Goal: Information Seeking & Learning: Learn about a topic

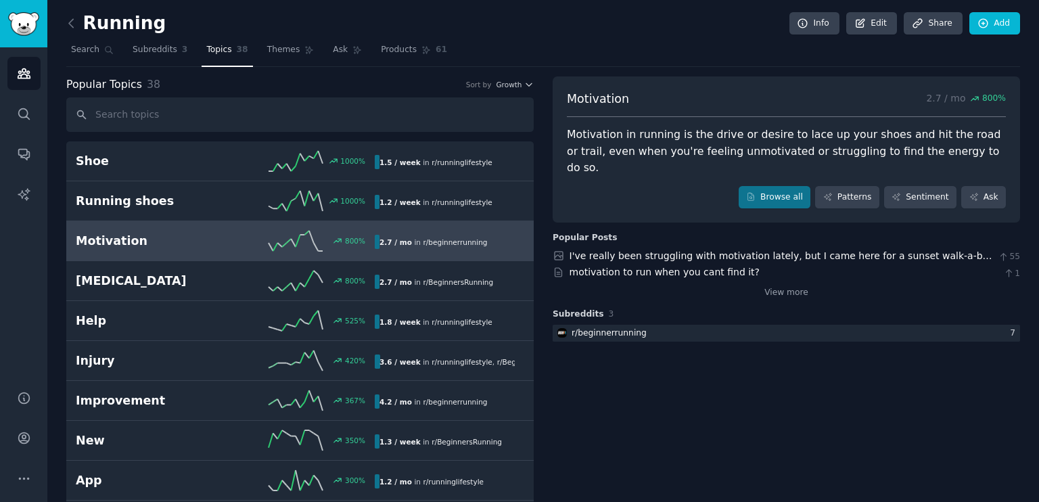
click at [538, 24] on div "Running Info Edit Share Add" at bounding box center [543, 26] width 954 height 28
click at [539, 30] on div "Running Info Edit Share Add" at bounding box center [543, 26] width 954 height 28
click at [528, 26] on div "Running Info Edit Share Add" at bounding box center [543, 26] width 954 height 28
click at [549, 22] on div "Running Info Edit Share Add" at bounding box center [543, 26] width 954 height 28
click at [538, 48] on nav "Search Subreddits 3 Topics 38 Themes Ask Products 61" at bounding box center [543, 53] width 954 height 28
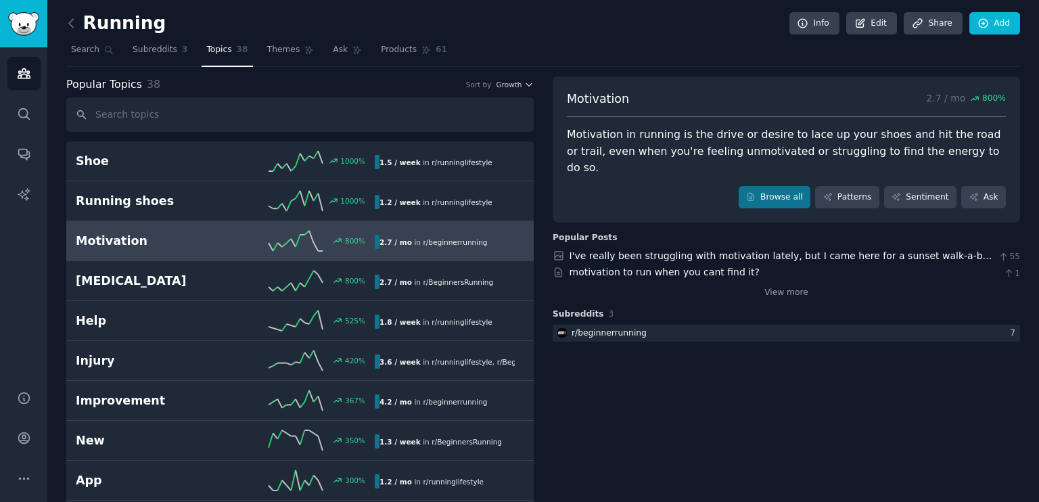
click at [538, 52] on nav "Search Subreddits 3 Topics 38 Themes Ask Products 61" at bounding box center [543, 53] width 954 height 28
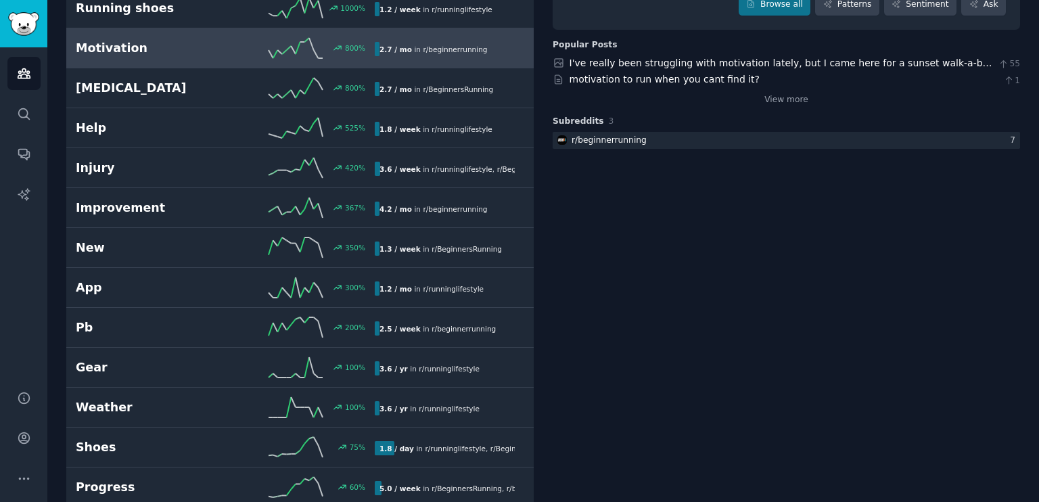
scroll to position [203, 0]
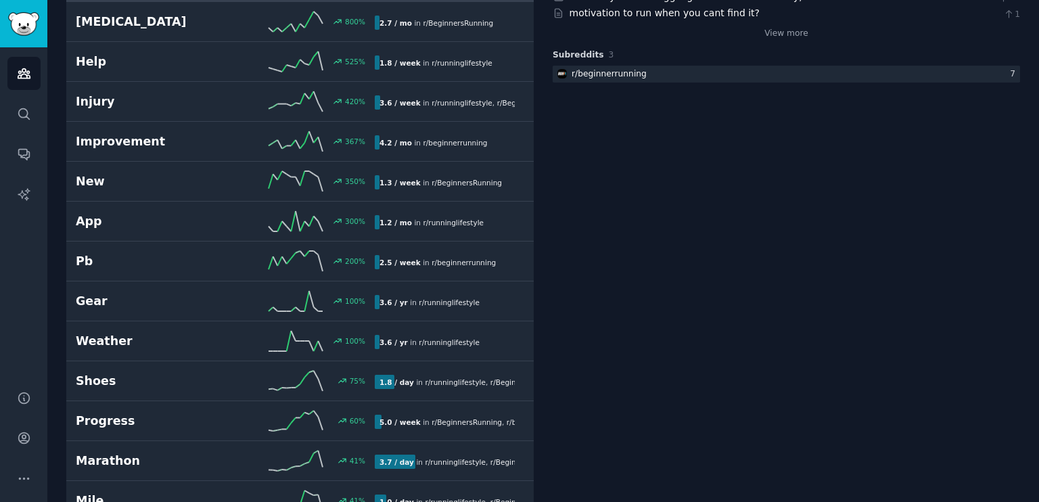
scroll to position [338, 0]
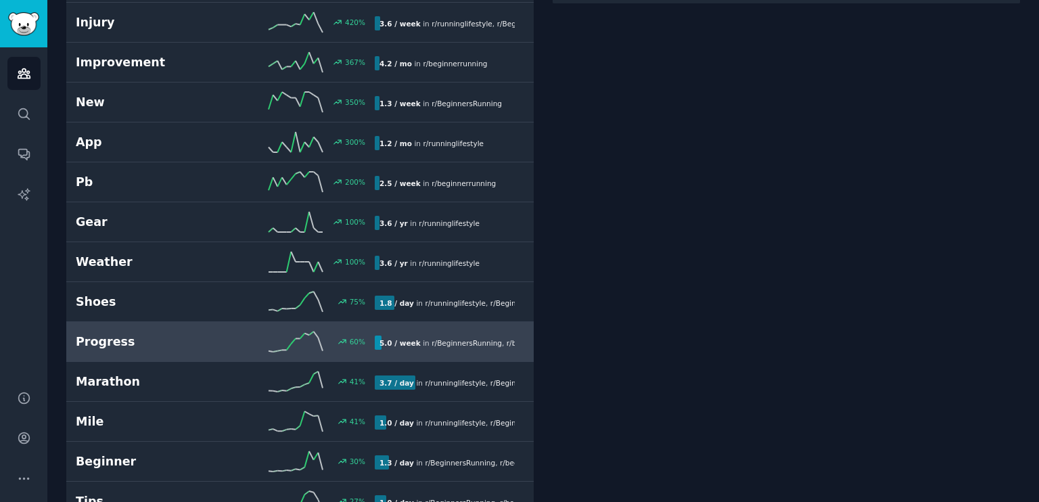
click at [187, 339] on h2 "Progress" at bounding box center [151, 342] width 150 height 17
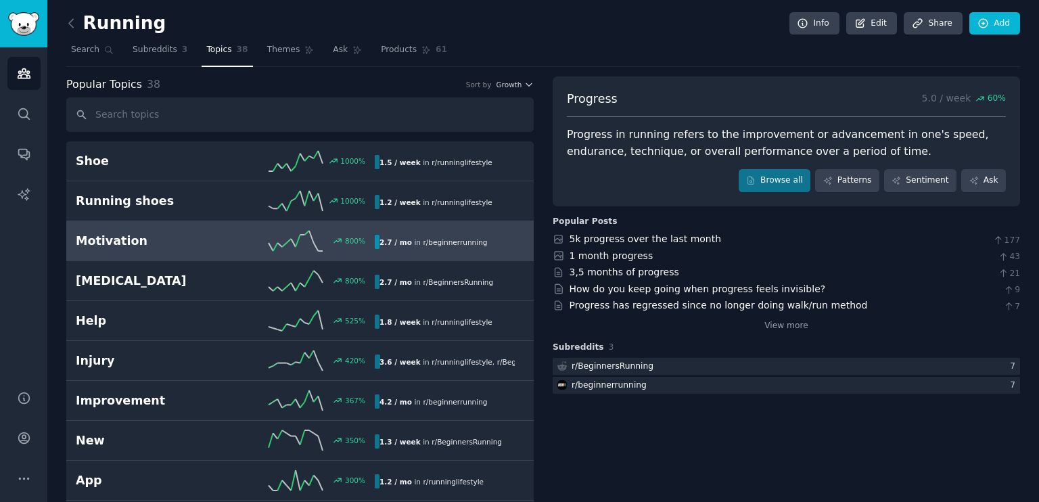
click at [157, 235] on h2 "Motivation" at bounding box center [151, 241] width 150 height 17
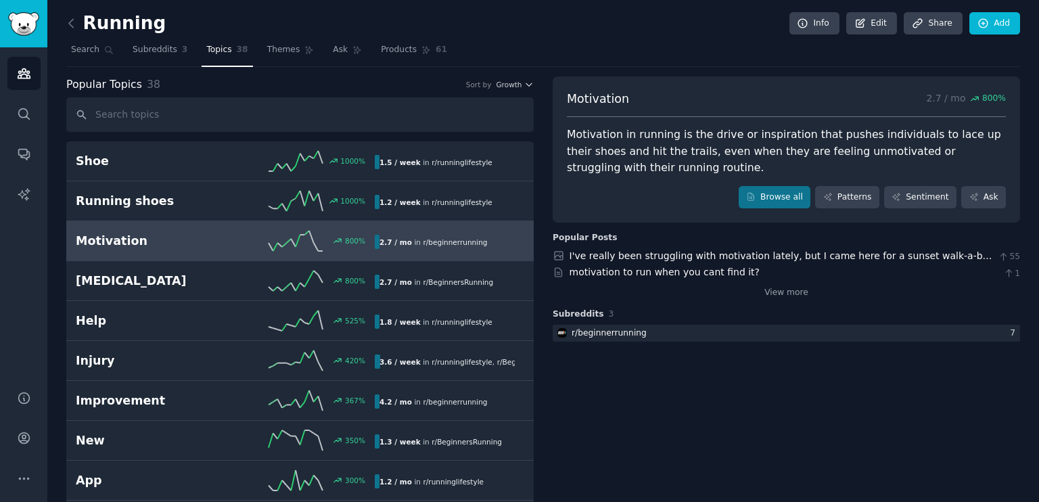
click at [537, 49] on nav "Search Subreddits 3 Topics 38 Themes Ask Products 61" at bounding box center [543, 53] width 954 height 28
click at [543, 55] on nav "Search Subreddits 3 Topics 38 Themes Ask Products 61" at bounding box center [543, 53] width 954 height 28
click at [541, 53] on nav "Search Subreddits 3 Topics 38 Themes Ask Products 61" at bounding box center [543, 53] width 954 height 28
click at [540, 58] on nav "Search Subreddits 3 Topics 38 Themes Ask Products 61" at bounding box center [543, 53] width 954 height 28
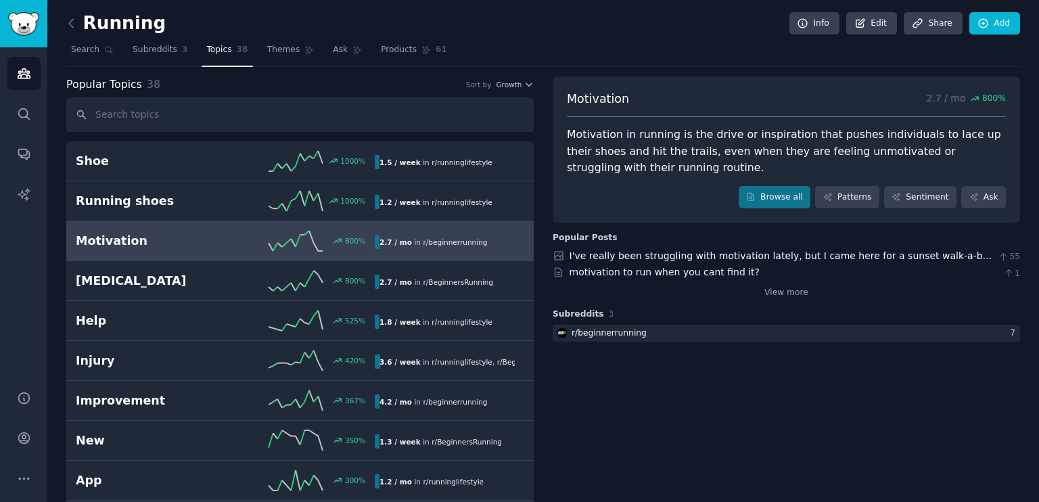
click at [536, 62] on nav "Search Subreddits 3 Topics 38 Themes Ask Products 61" at bounding box center [543, 53] width 954 height 28
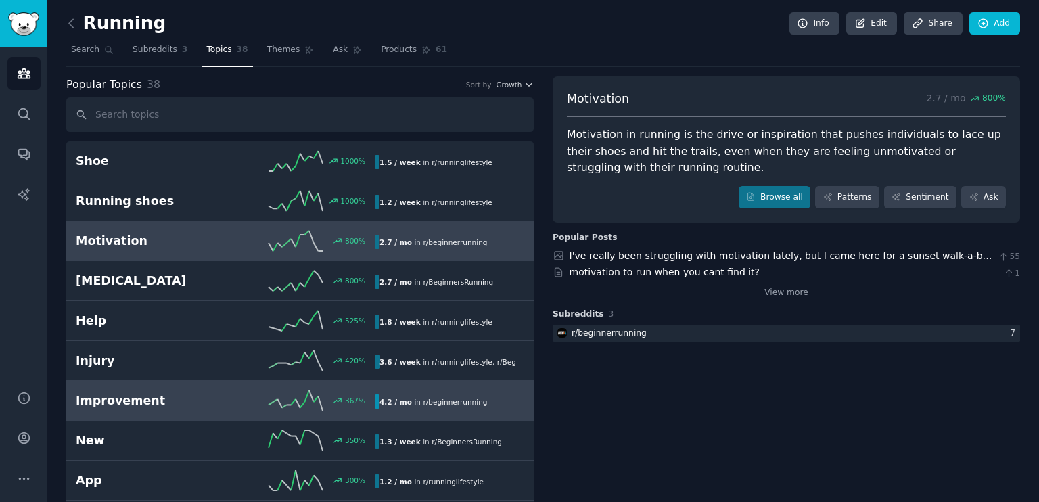
click at [149, 407] on div "Improvement 367 % 4.2 / mo in r/ beginnerrunning" at bounding box center [300, 400] width 449 height 20
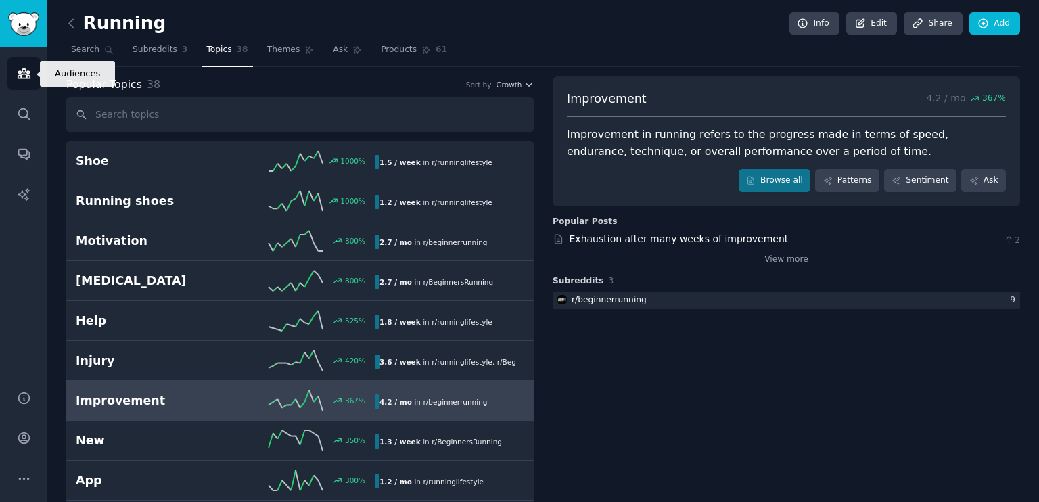
click at [29, 73] on icon "Sidebar" at bounding box center [24, 73] width 12 height 9
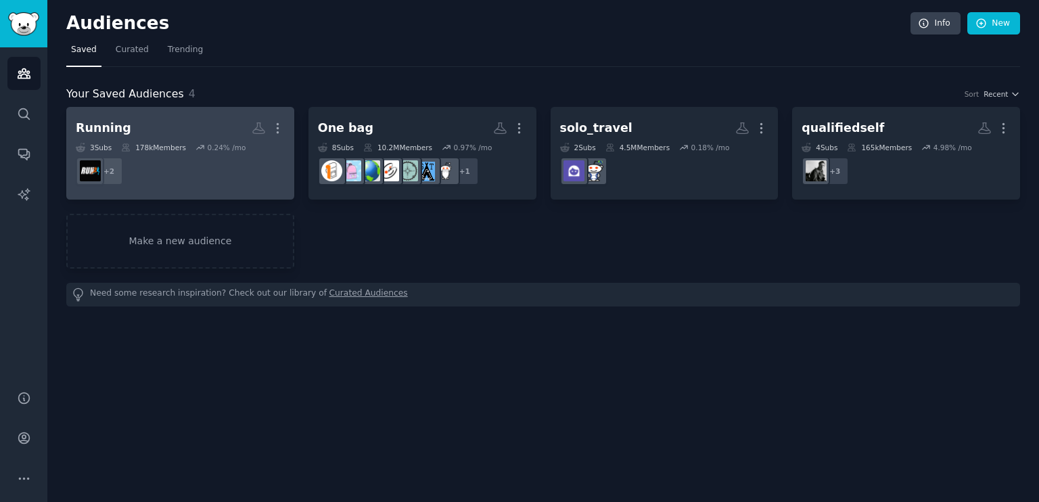
click at [171, 127] on h2 "Running More" at bounding box center [180, 128] width 209 height 24
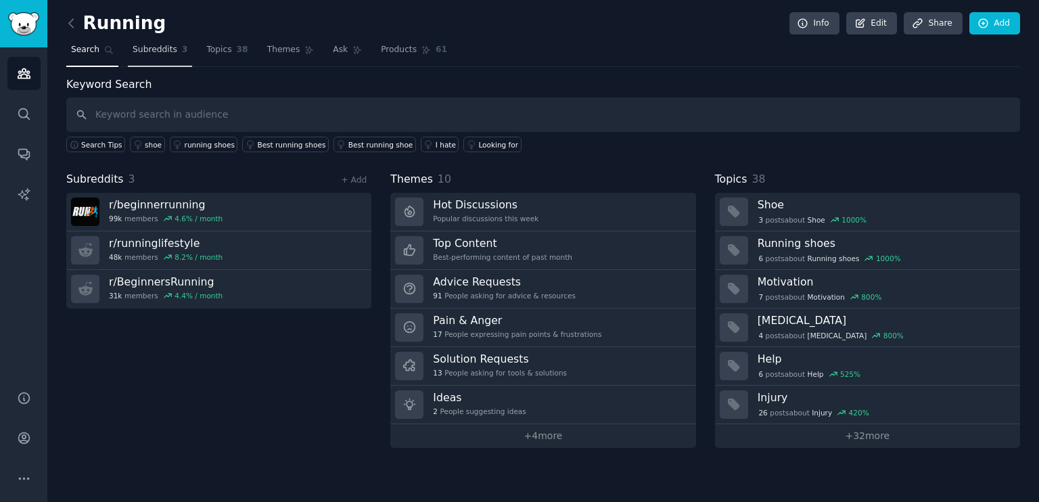
click at [150, 51] on span "Subreddits" at bounding box center [155, 50] width 45 height 12
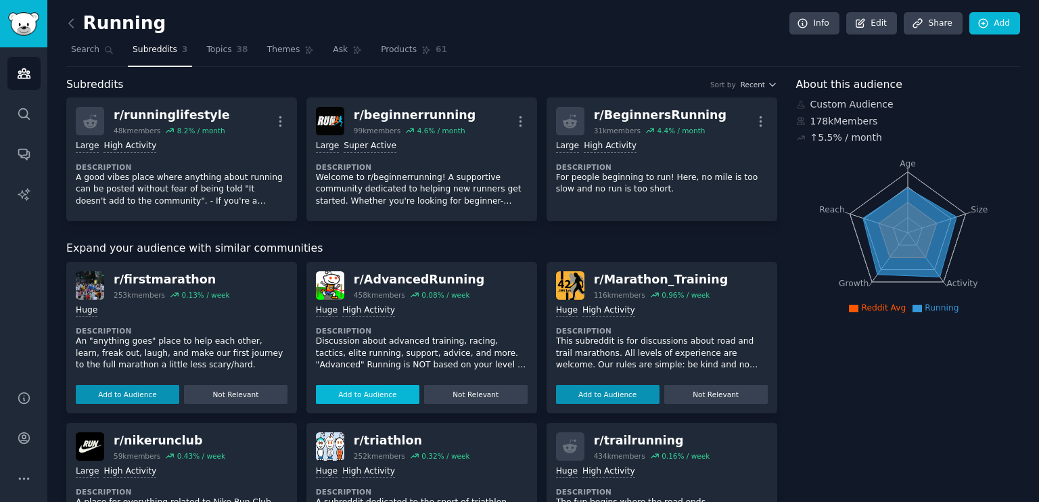
click at [374, 394] on button "Add to Audience" at bounding box center [368, 394] width 104 height 19
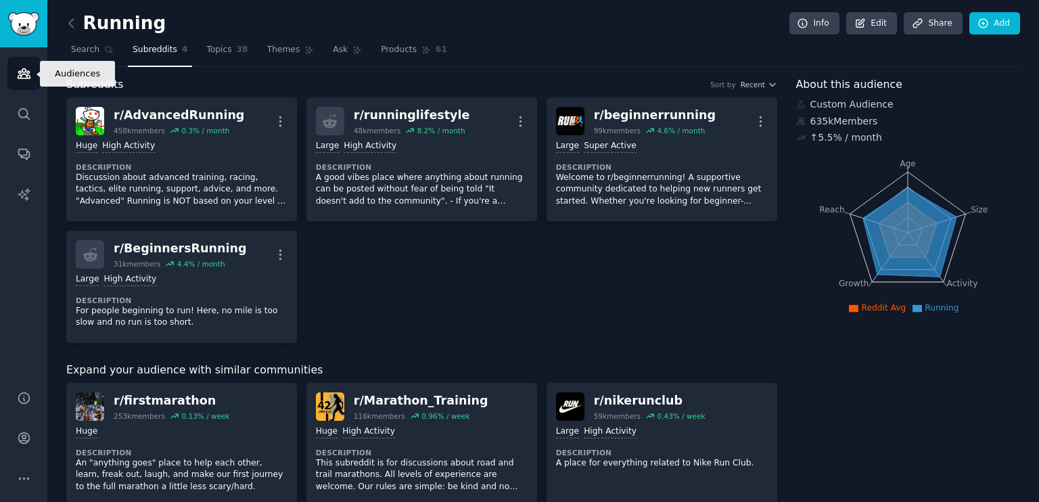
click at [22, 75] on icon "Sidebar" at bounding box center [24, 73] width 12 height 9
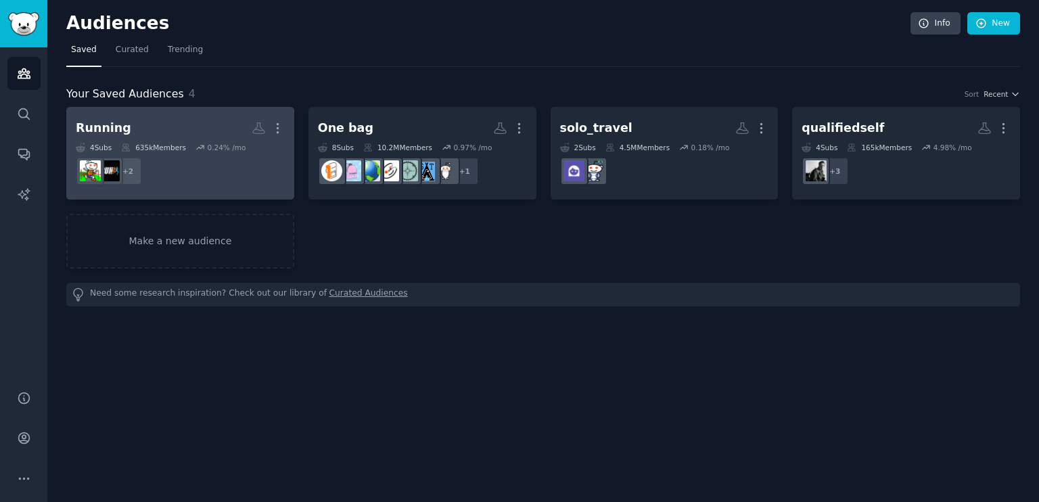
click at [154, 129] on h2 "Running More" at bounding box center [180, 128] width 209 height 24
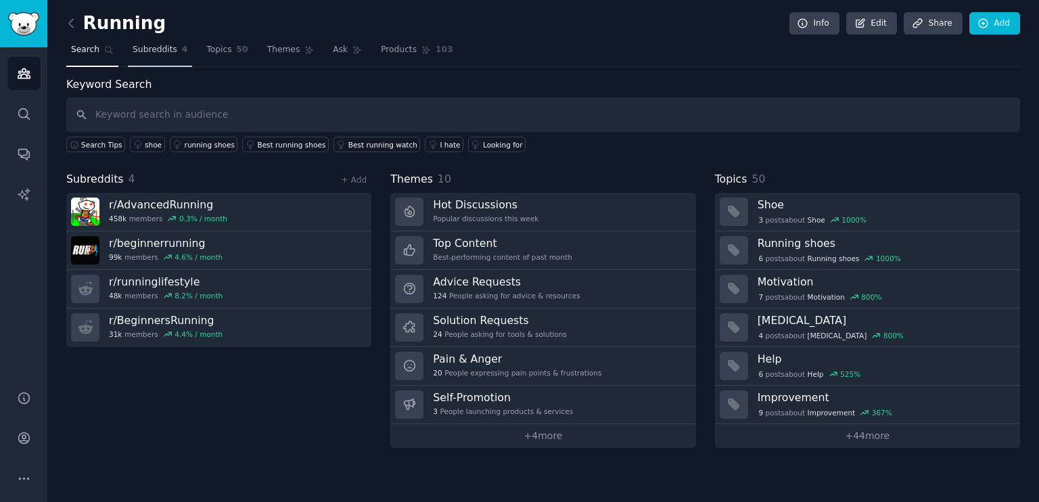
click at [171, 49] on span "Subreddits" at bounding box center [155, 50] width 45 height 12
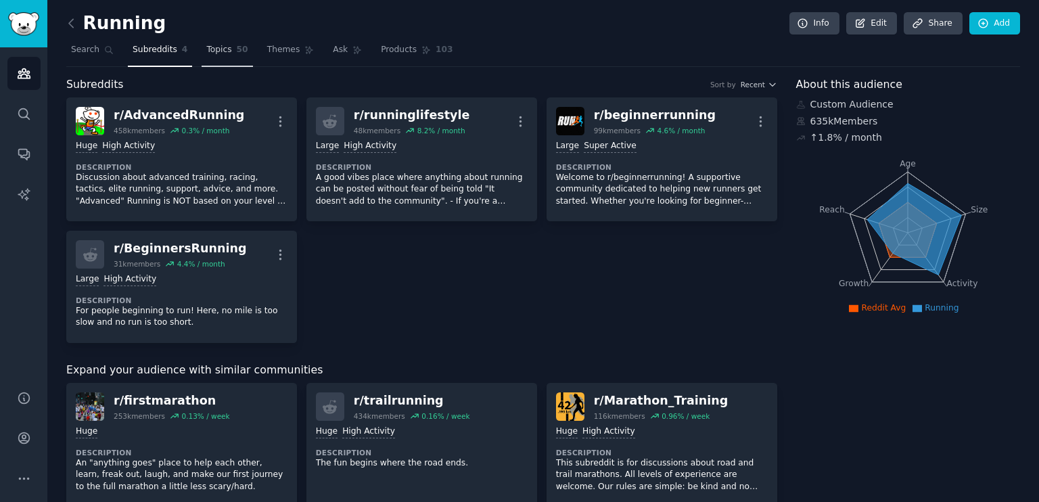
click at [219, 45] on span "Topics" at bounding box center [218, 50] width 25 height 12
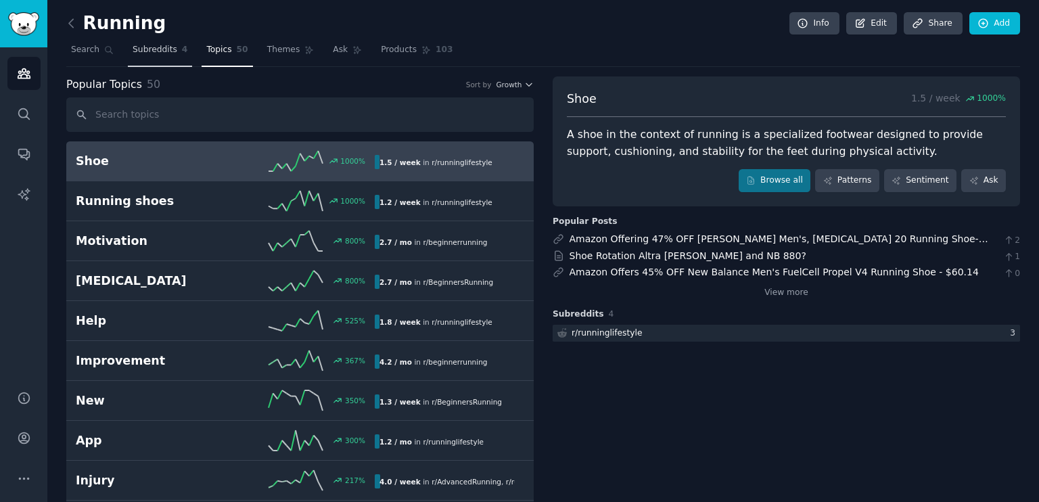
click at [138, 53] on span "Subreddits" at bounding box center [155, 50] width 45 height 12
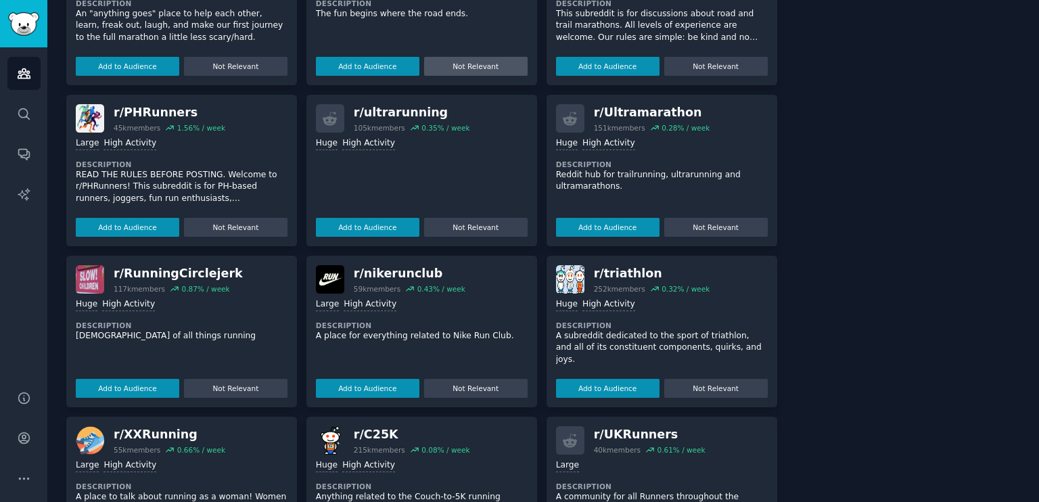
scroll to position [474, 0]
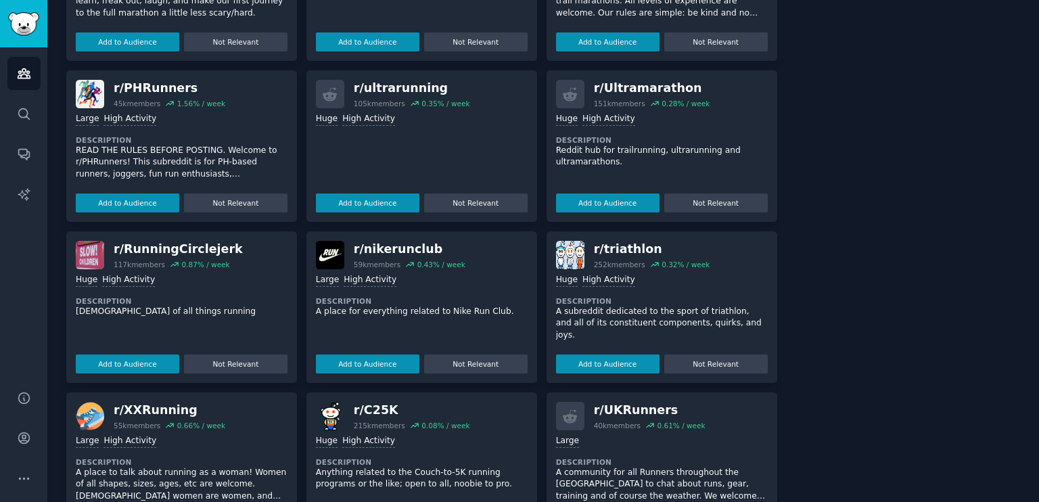
click at [296, 217] on div "r/ firstmarathon 253k members 0.13 % / week Huge Description An "anything goes"…" at bounding box center [421, 226] width 711 height 635
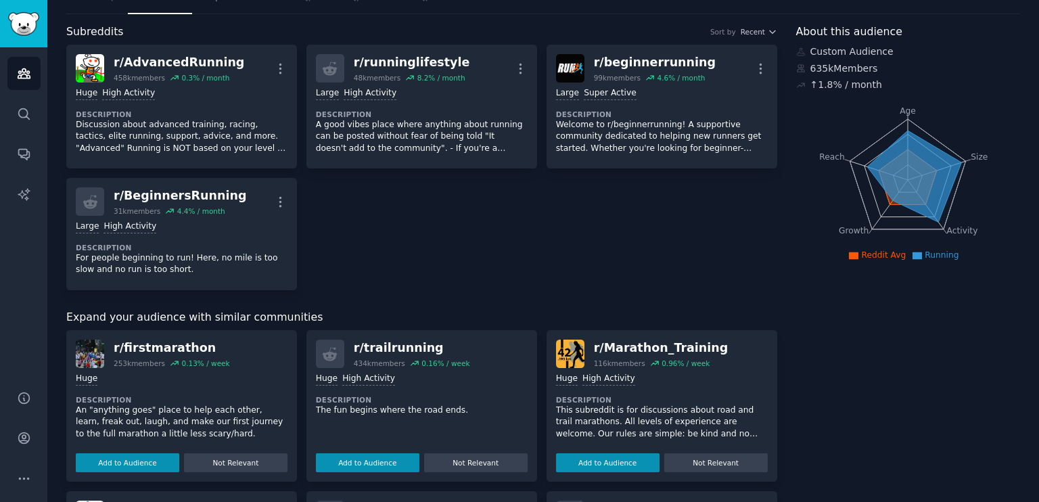
scroll to position [0, 0]
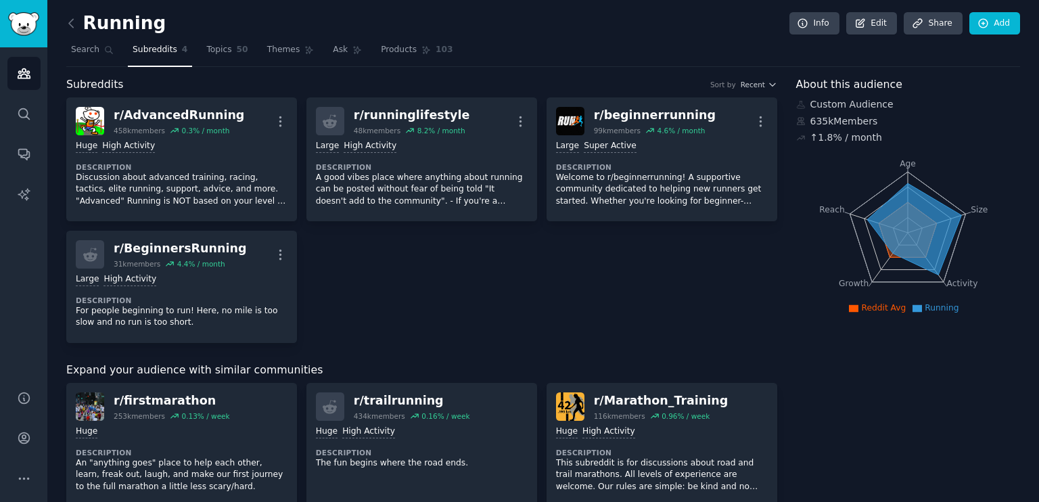
click at [161, 55] on link "Subreddits 4" at bounding box center [160, 53] width 64 height 28
click at [244, 51] on link "Topics 50" at bounding box center [227, 53] width 51 height 28
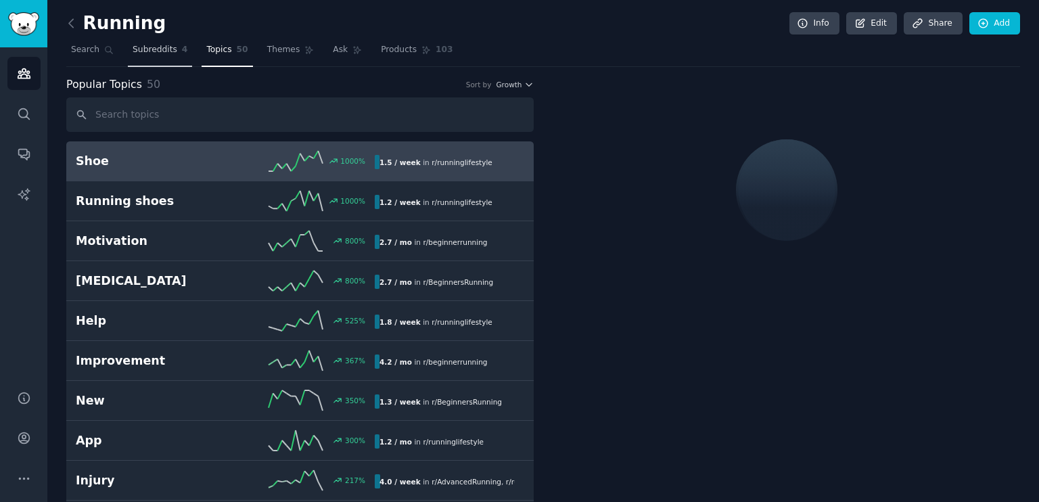
click at [158, 51] on span "Subreddits" at bounding box center [155, 50] width 45 height 12
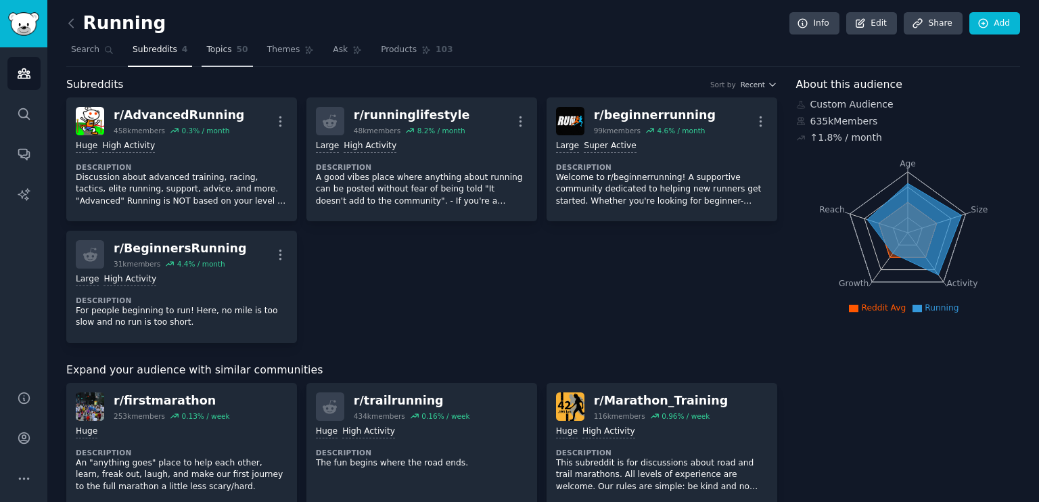
click at [227, 53] on link "Topics 50" at bounding box center [227, 53] width 51 height 28
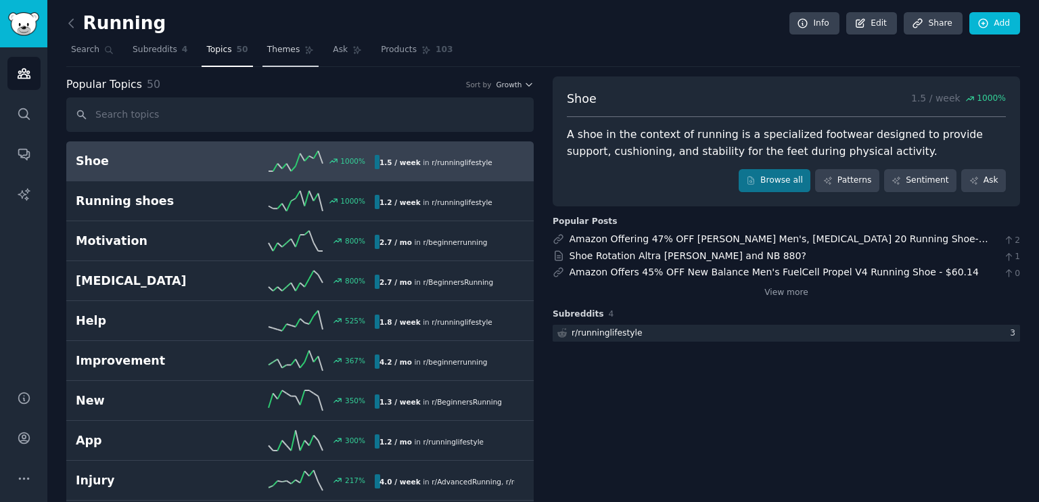
click at [282, 47] on span "Themes" at bounding box center [283, 50] width 33 height 12
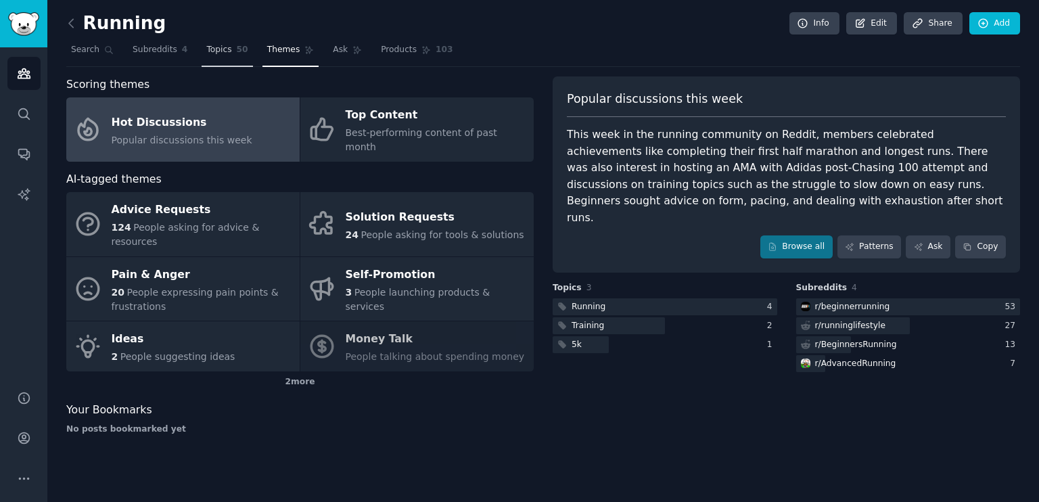
click at [220, 58] on link "Topics 50" at bounding box center [227, 53] width 51 height 28
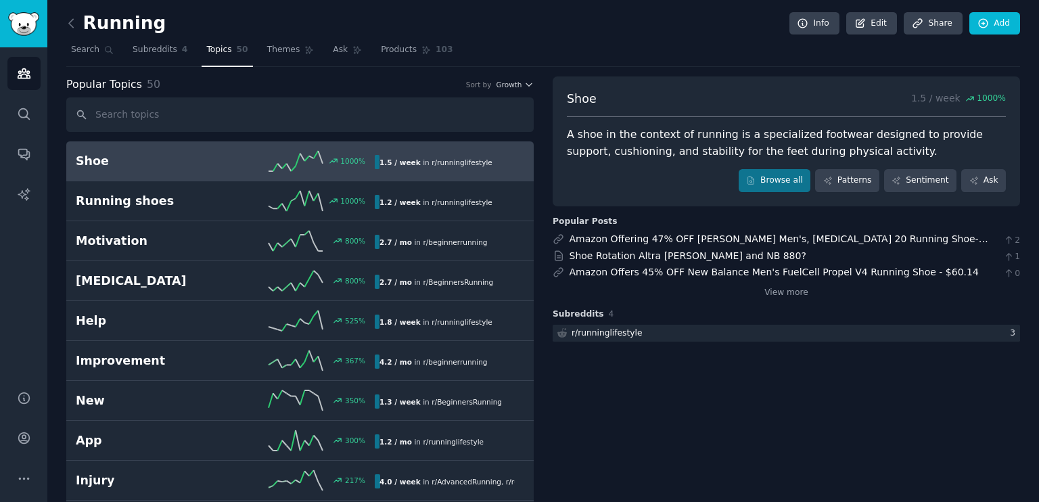
click at [536, 61] on nav "Search Subreddits 4 Topics 50 Themes Ask Products 103" at bounding box center [543, 53] width 954 height 28
click at [284, 52] on span "Themes" at bounding box center [283, 50] width 33 height 12
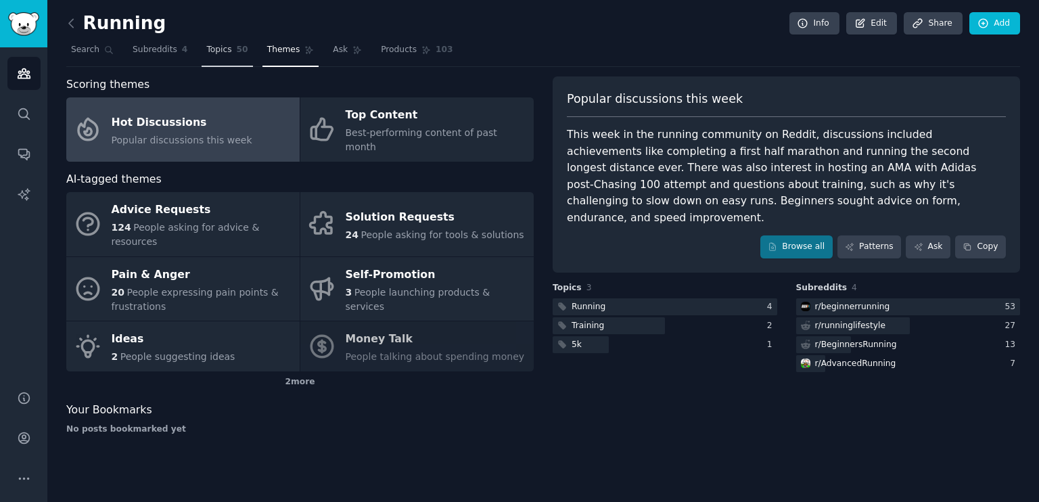
click at [225, 45] on span "Topics" at bounding box center [218, 50] width 25 height 12
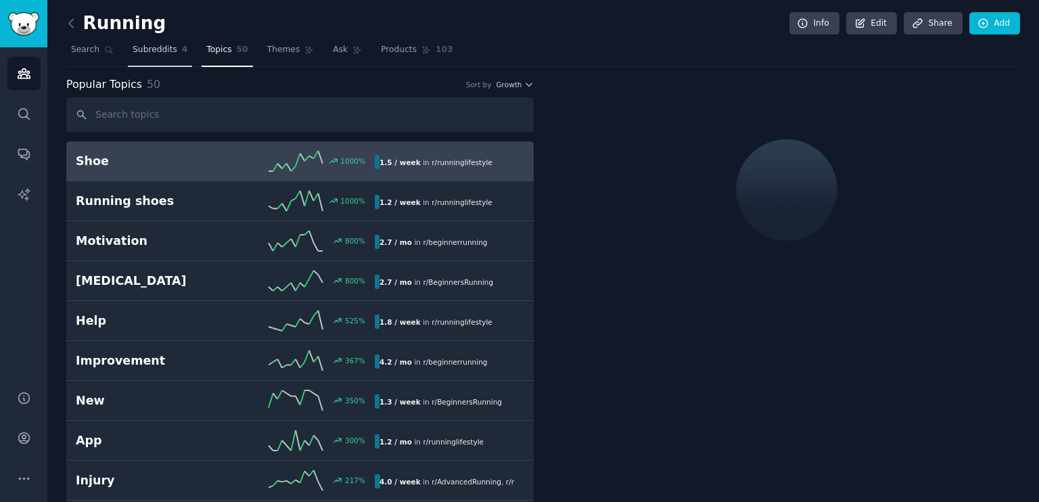
click at [175, 45] on link "Subreddits 4" at bounding box center [160, 53] width 64 height 28
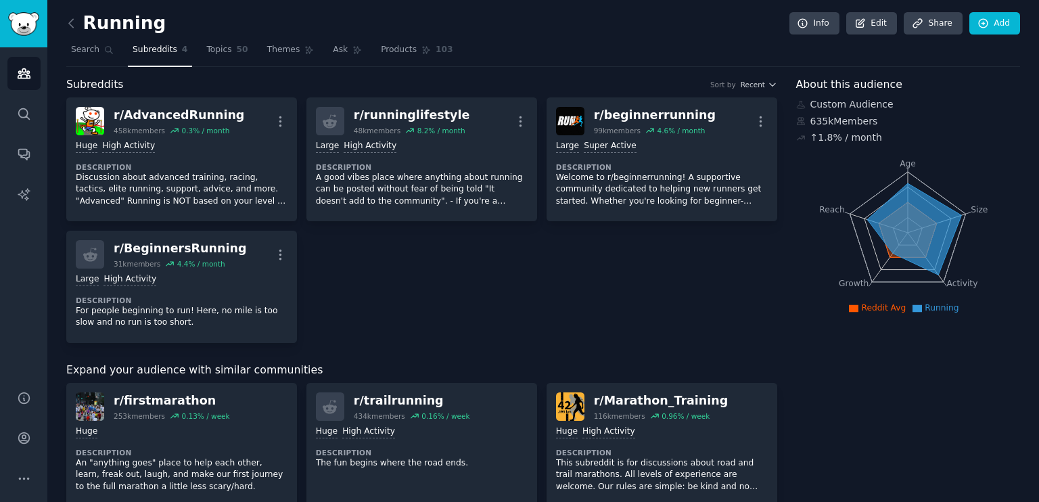
click at [298, 225] on div "r/ AdvancedRunning 458k members 0.3 % / month More Huge High Activity Descripti…" at bounding box center [421, 220] width 711 height 246
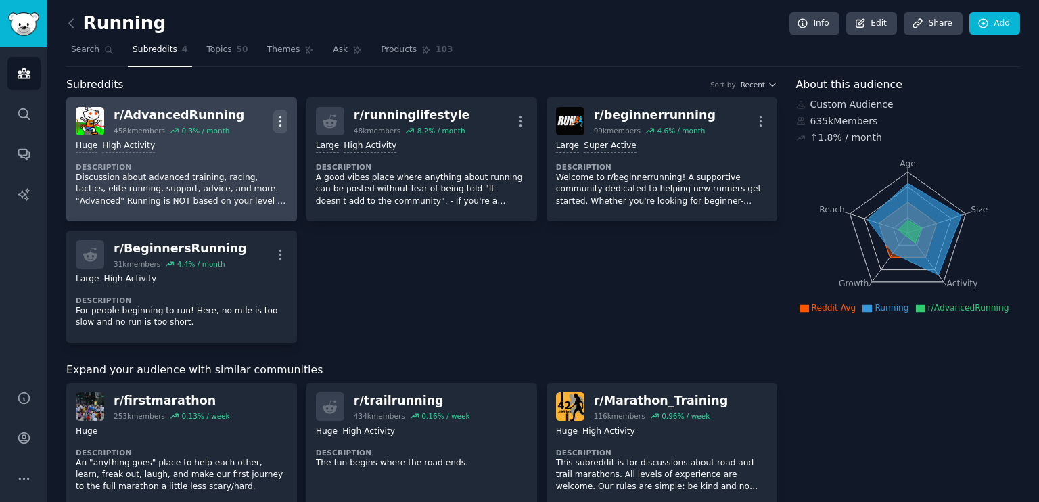
click at [279, 118] on icon "button" at bounding box center [280, 121] width 14 height 14
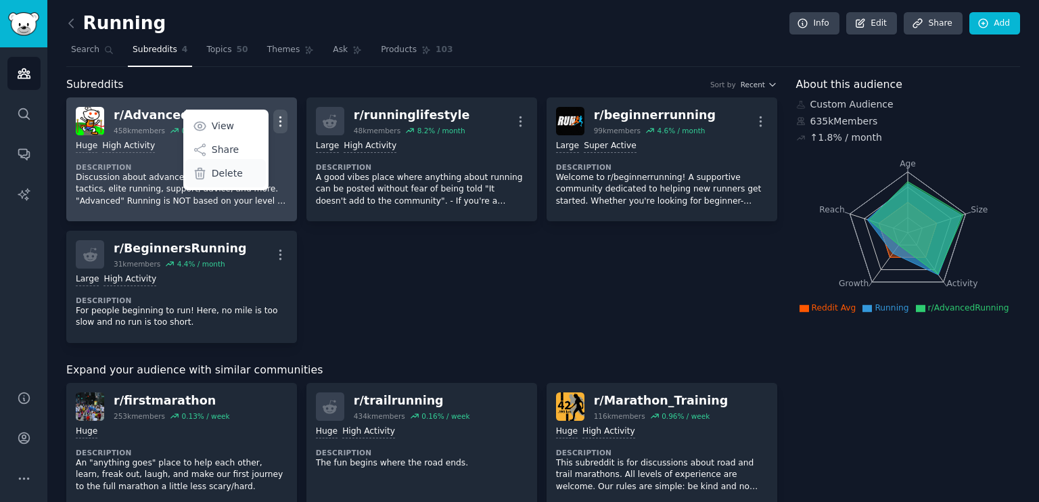
click at [240, 173] on p "Delete" at bounding box center [227, 173] width 31 height 14
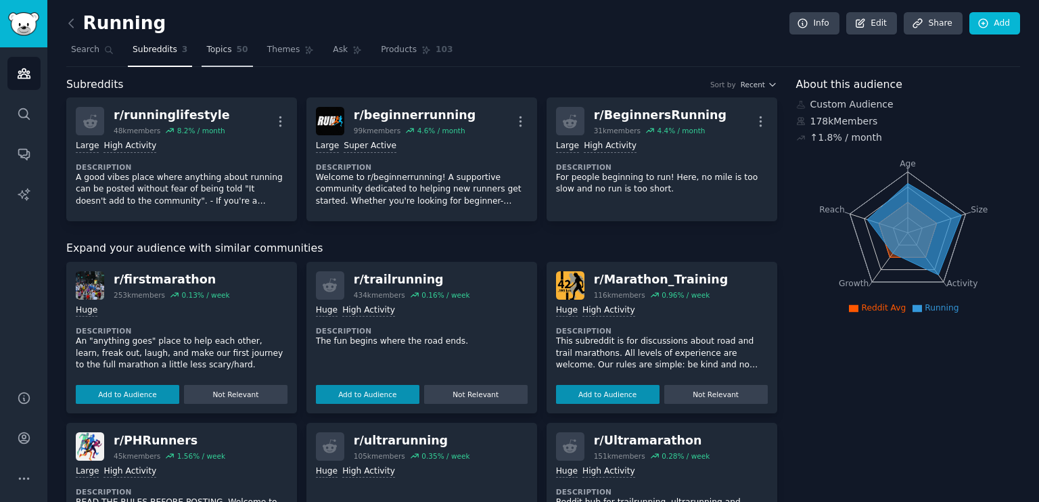
click at [204, 56] on link "Topics 50" at bounding box center [227, 53] width 51 height 28
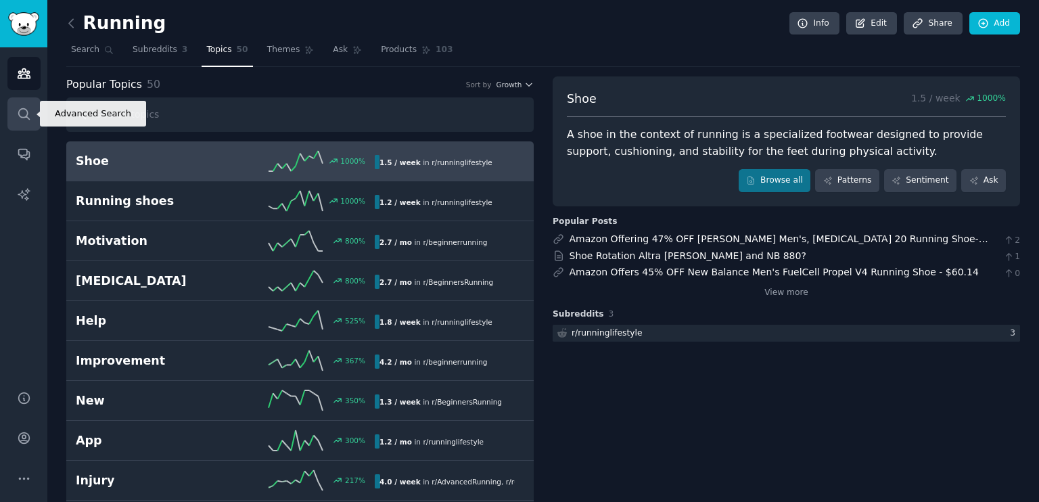
click at [11, 115] on link "Search" at bounding box center [23, 113] width 33 height 33
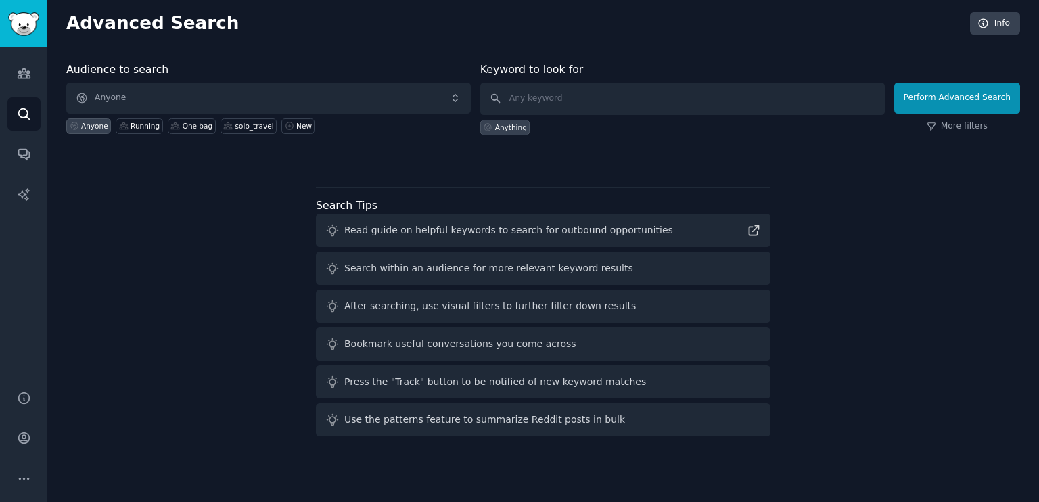
click at [43, 73] on div "Audiences Search Conversations AI Reports" at bounding box center [23, 210] width 47 height 327
click at [20, 79] on icon "Sidebar" at bounding box center [24, 73] width 14 height 14
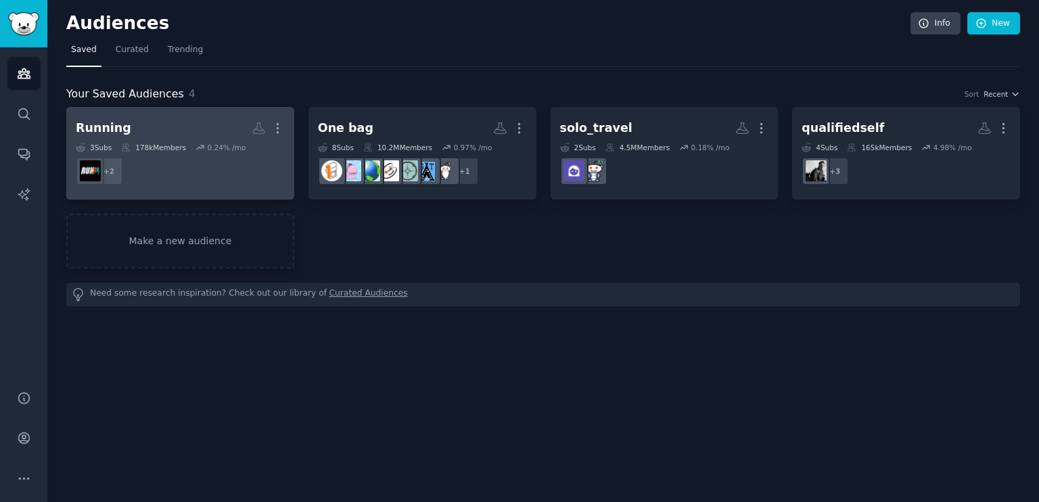
click at [175, 117] on h2 "Running More" at bounding box center [180, 128] width 209 height 24
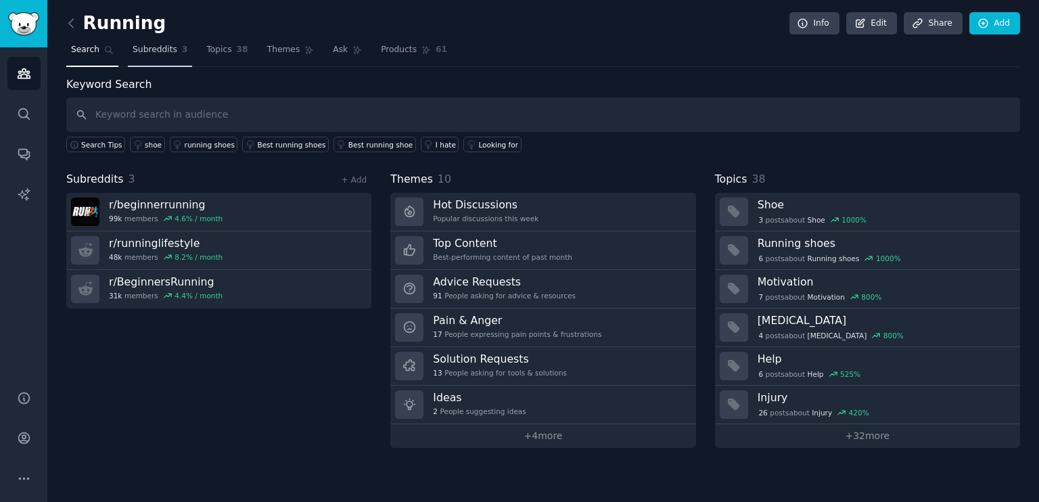
click at [157, 44] on span "Subreddits" at bounding box center [155, 50] width 45 height 12
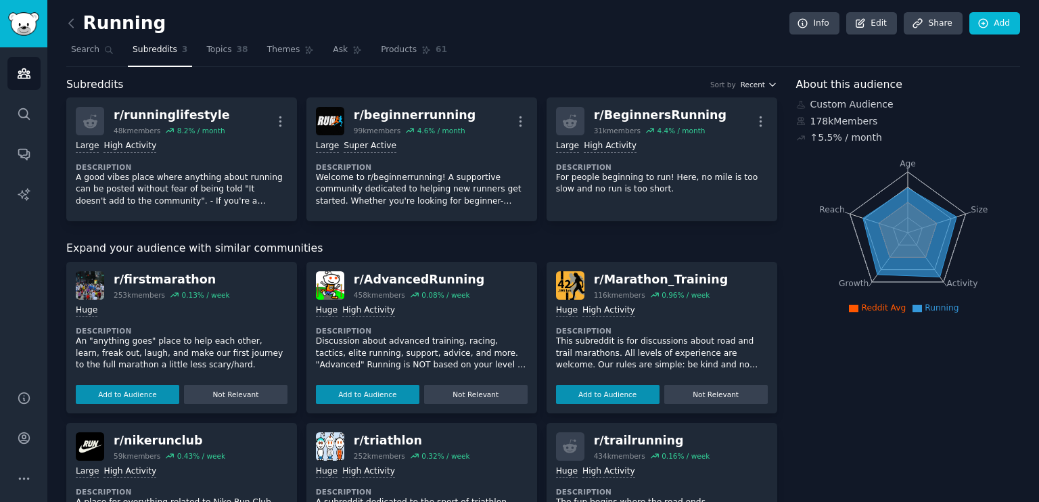
click at [763, 82] on span "Recent" at bounding box center [753, 84] width 24 height 9
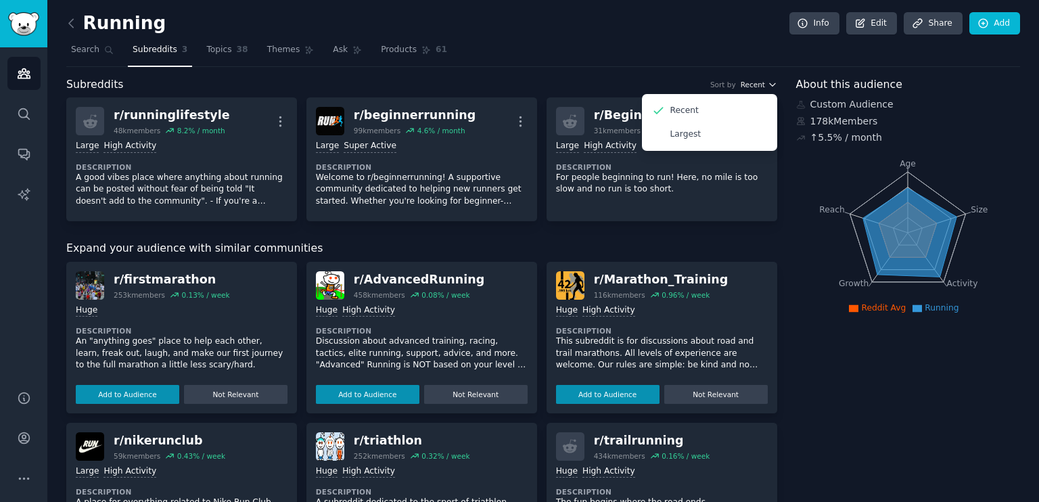
click at [763, 82] on span "Recent" at bounding box center [753, 84] width 24 height 9
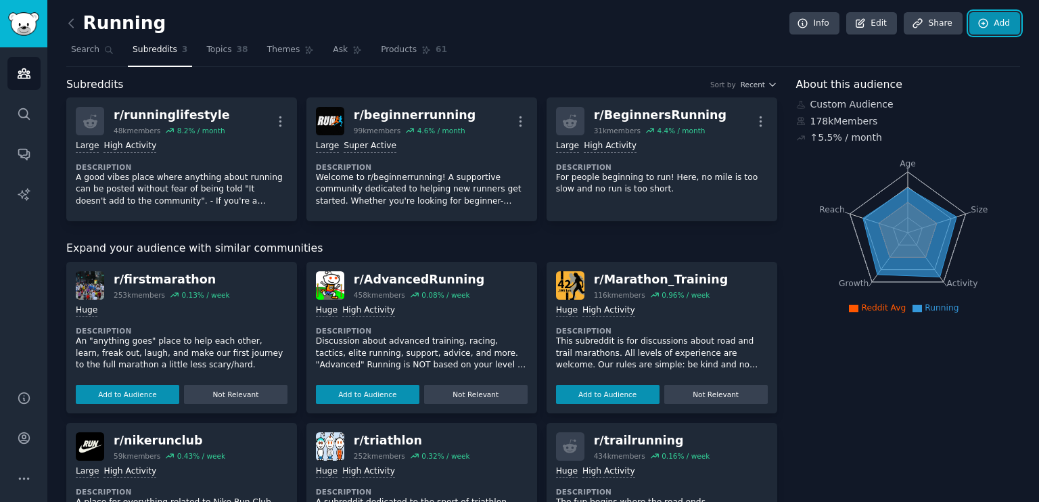
click at [984, 26] on icon at bounding box center [984, 24] width 12 height 12
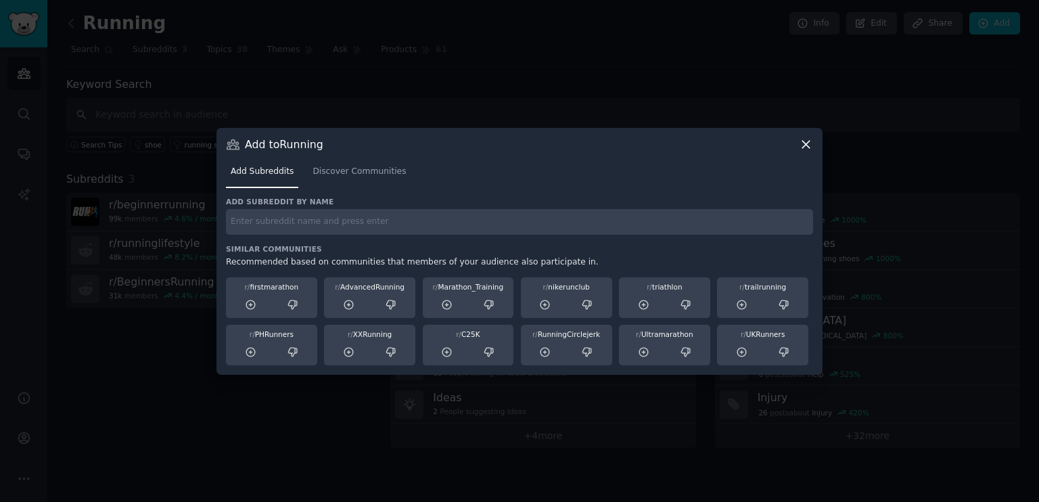
click at [330, 224] on input "text" at bounding box center [519, 222] width 587 height 26
type input "running"
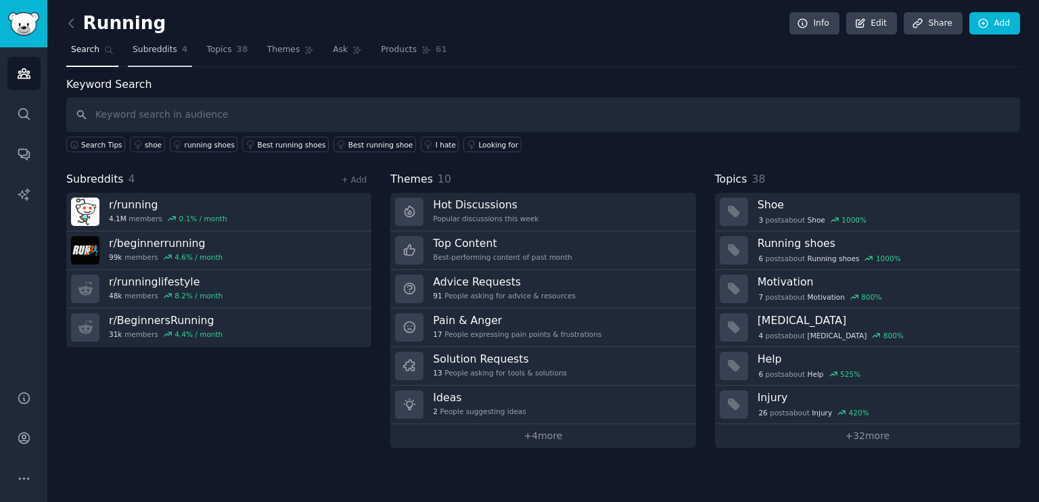
click at [159, 53] on span "Subreddits" at bounding box center [155, 50] width 45 height 12
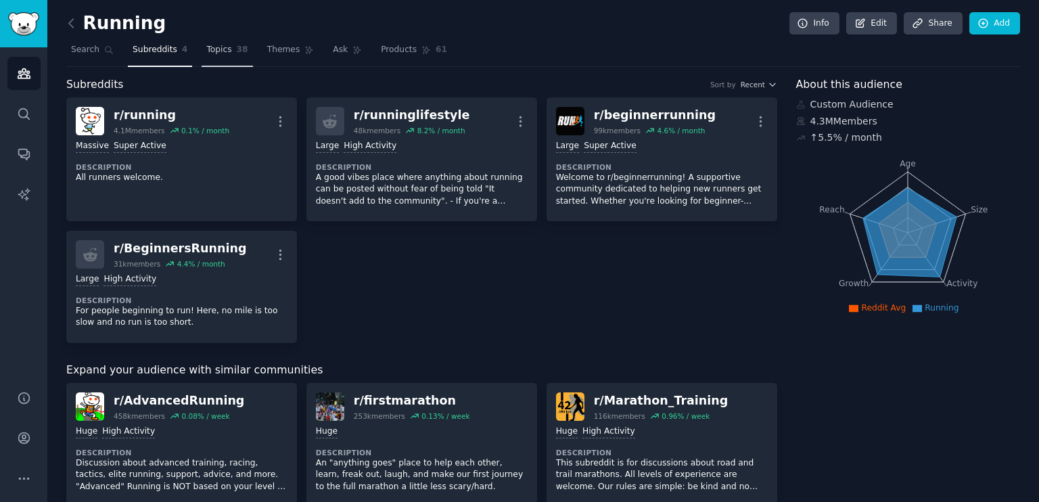
click at [214, 47] on span "Topics" at bounding box center [218, 50] width 25 height 12
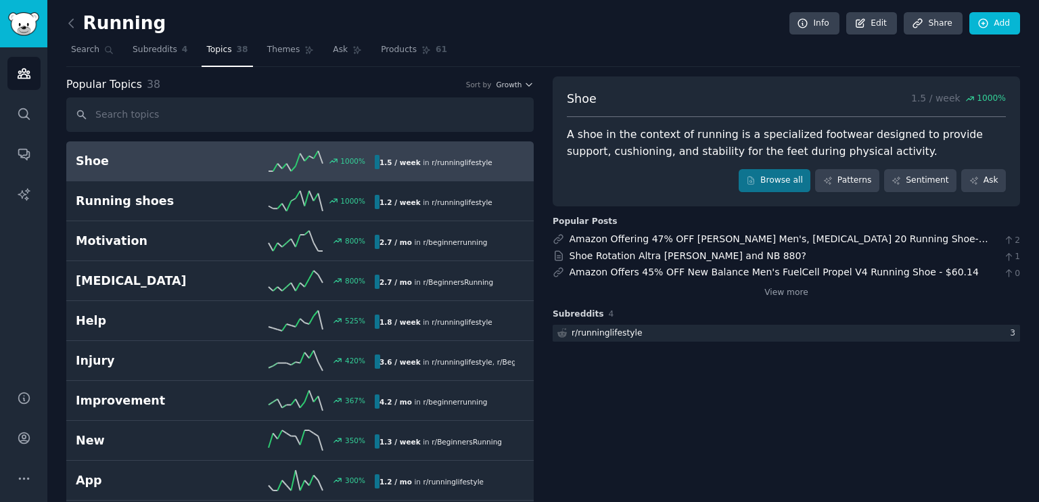
click at [540, 55] on nav "Search Subreddits 4 Topics 38 Themes Ask Products 61" at bounding box center [543, 53] width 954 height 28
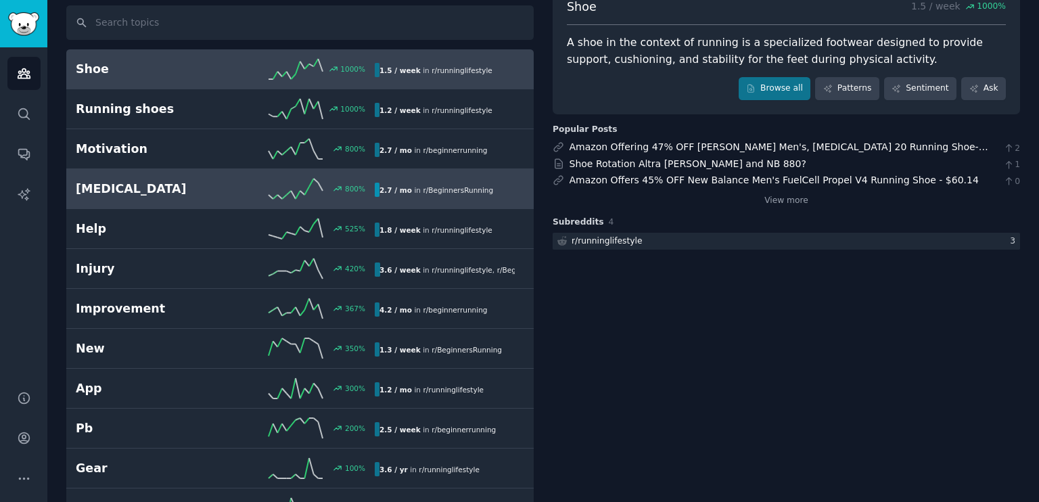
scroll to position [135, 0]
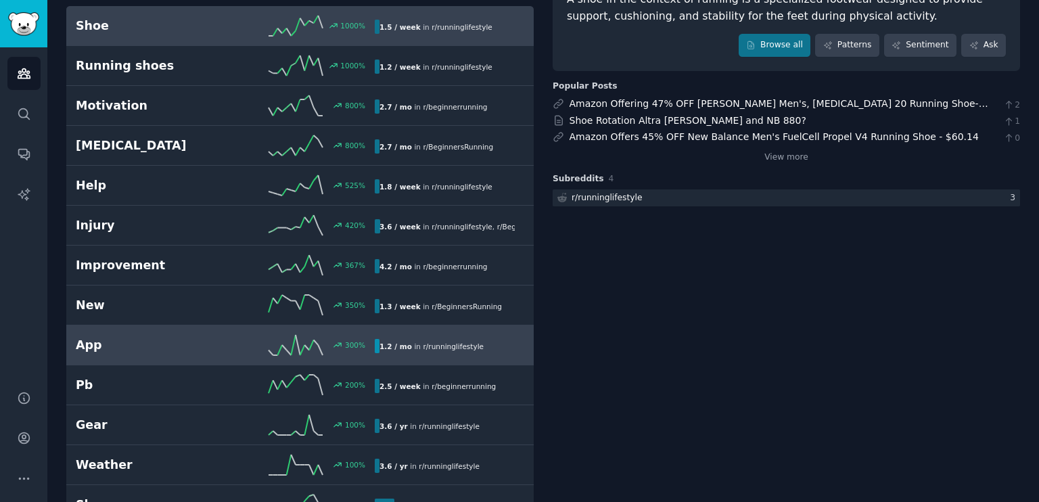
click at [173, 344] on h2 "App" at bounding box center [151, 345] width 150 height 17
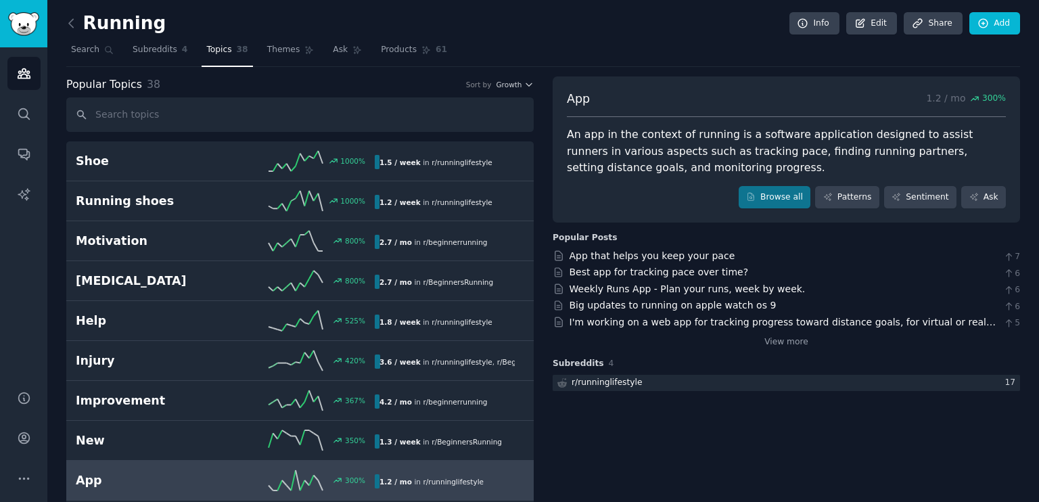
click at [543, 48] on nav "Search Subreddits 4 Topics 38 Themes Ask Products 61" at bounding box center [543, 53] width 954 height 28
click at [148, 52] on span "Subreddits" at bounding box center [155, 50] width 45 height 12
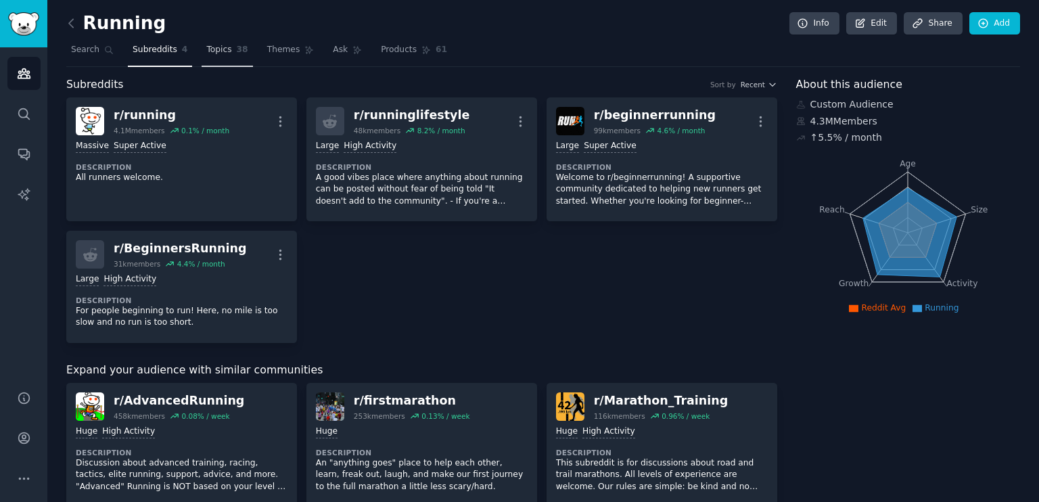
click at [208, 53] on span "Topics" at bounding box center [218, 50] width 25 height 12
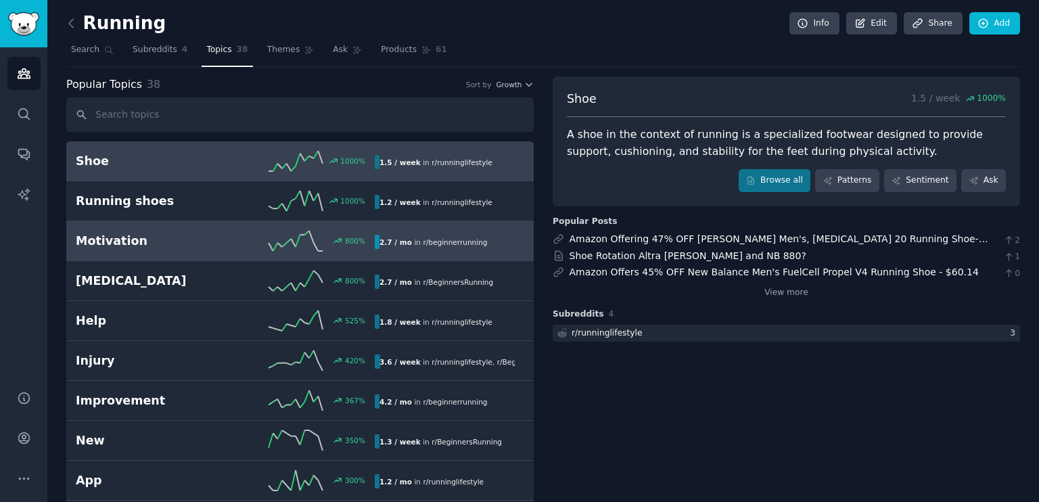
click at [218, 240] on h2 "Motivation" at bounding box center [151, 241] width 150 height 17
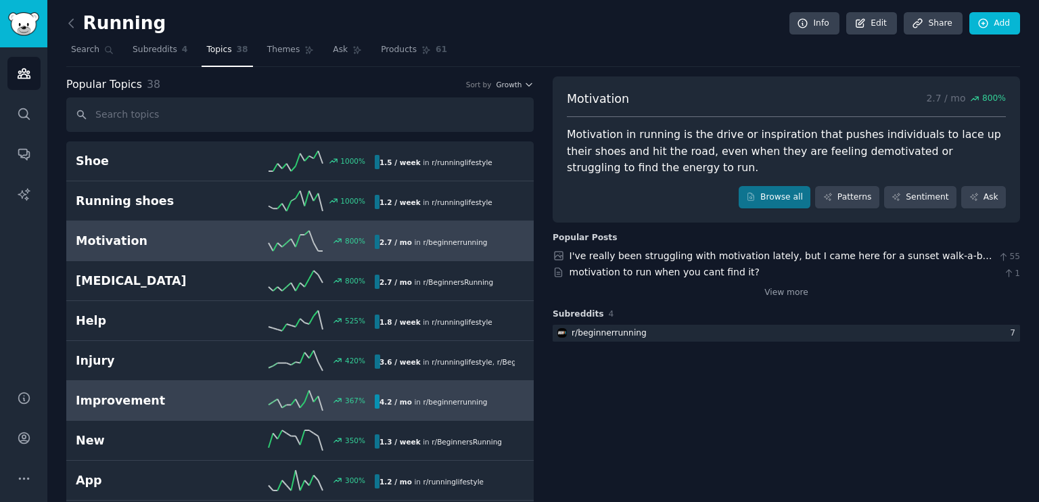
click at [152, 392] on h2 "Improvement" at bounding box center [151, 400] width 150 height 17
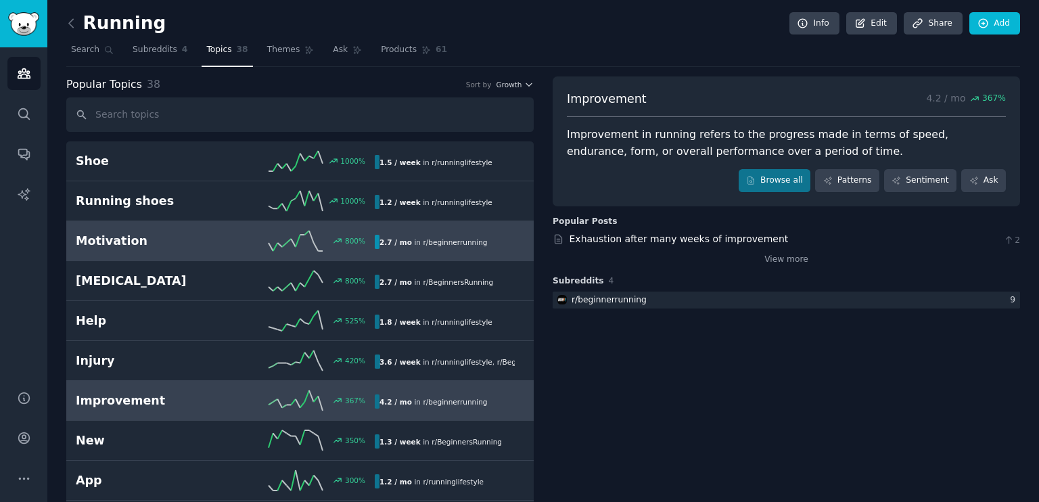
click at [134, 235] on h2 "Motivation" at bounding box center [151, 241] width 150 height 17
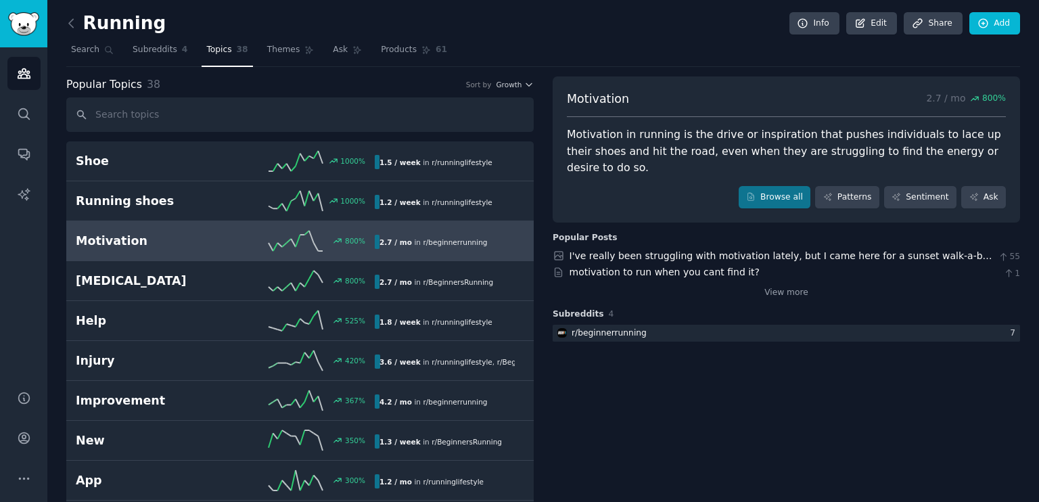
click at [539, 62] on nav "Search Subreddits 4 Topics 38 Themes Ask Products 61" at bounding box center [543, 53] width 954 height 28
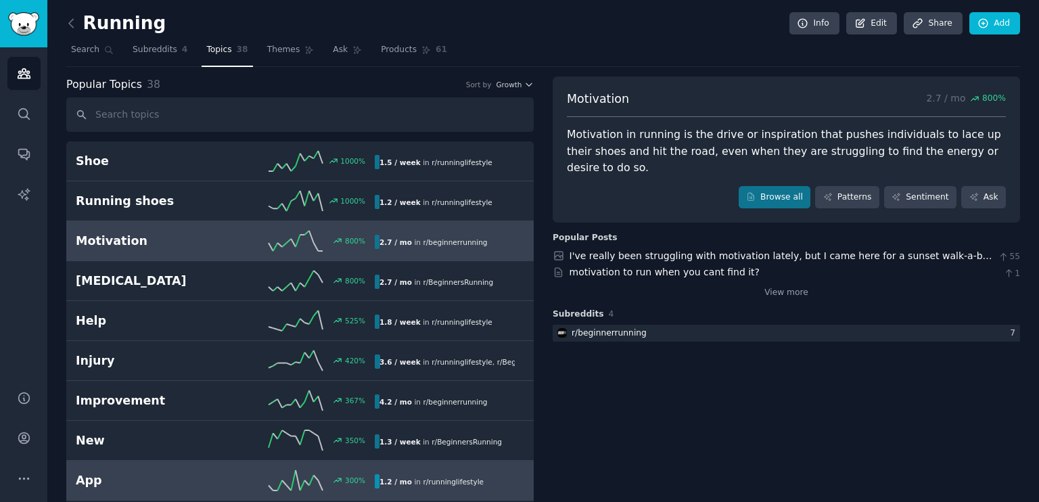
click at [143, 465] on link "App 300 % 1.2 / mo in r/ runninglifestyle" at bounding box center [300, 481] width 468 height 40
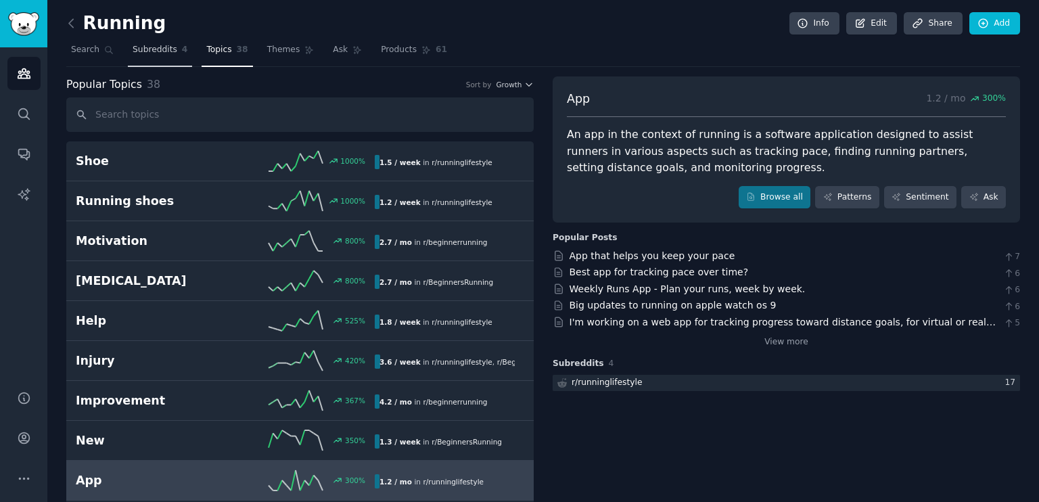
click at [160, 51] on span "Subreddits" at bounding box center [155, 50] width 45 height 12
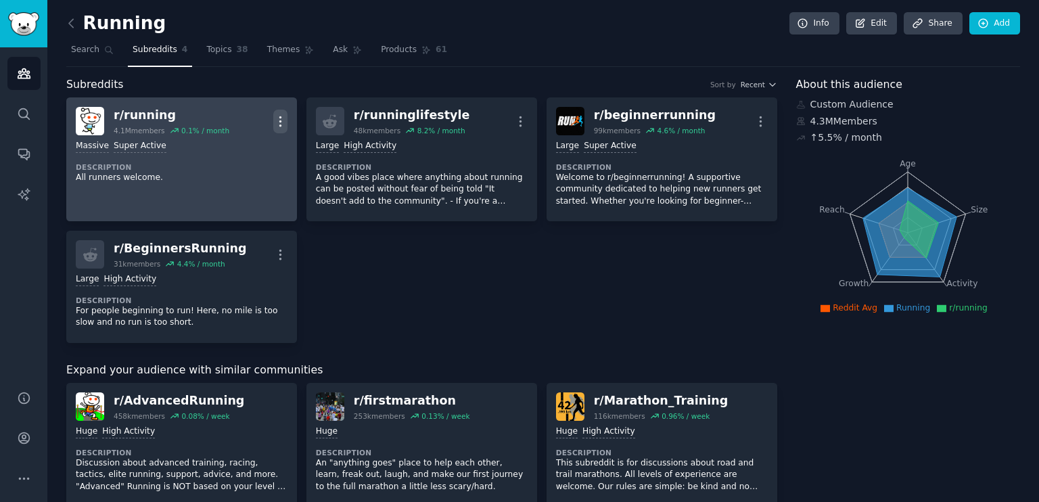
click at [278, 118] on icon "button" at bounding box center [280, 121] width 14 height 14
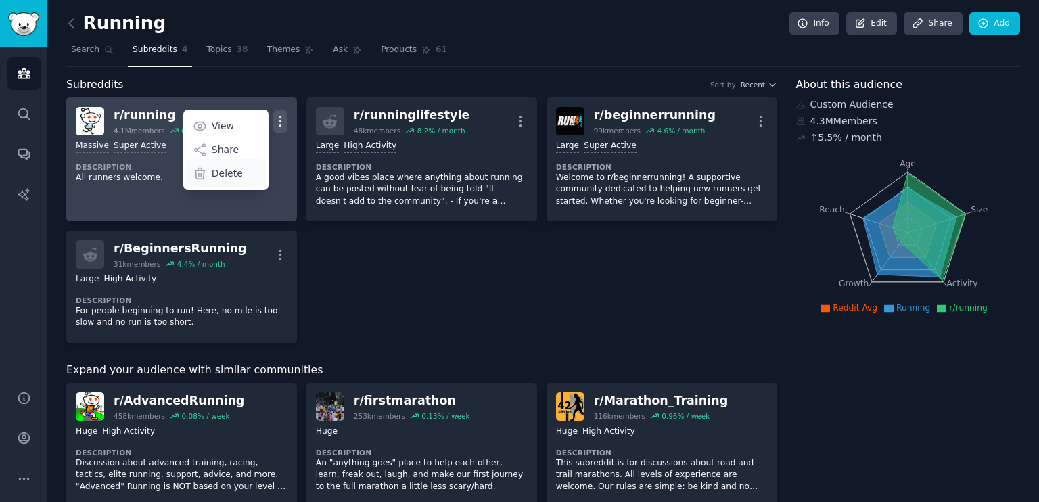
click at [232, 173] on p "Delete" at bounding box center [227, 173] width 31 height 14
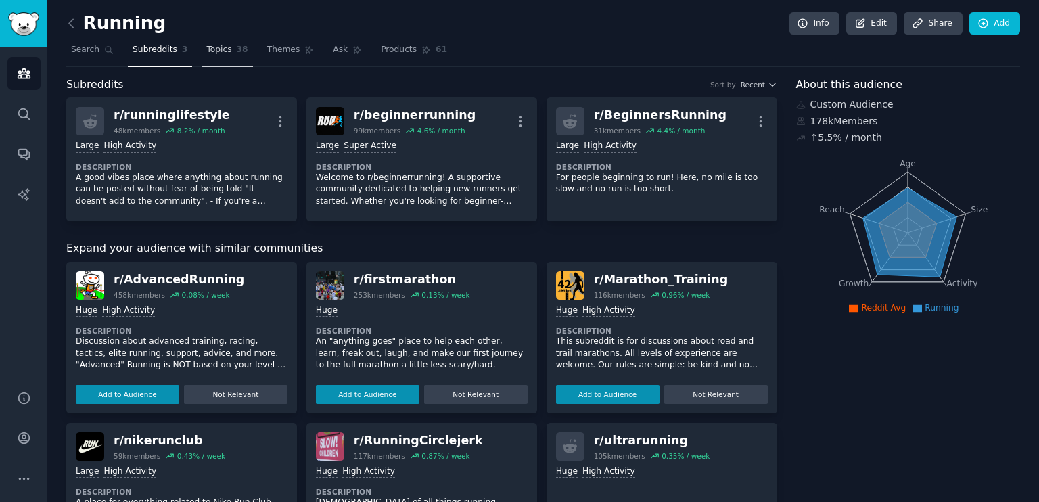
click at [225, 43] on link "Topics 38" at bounding box center [227, 53] width 51 height 28
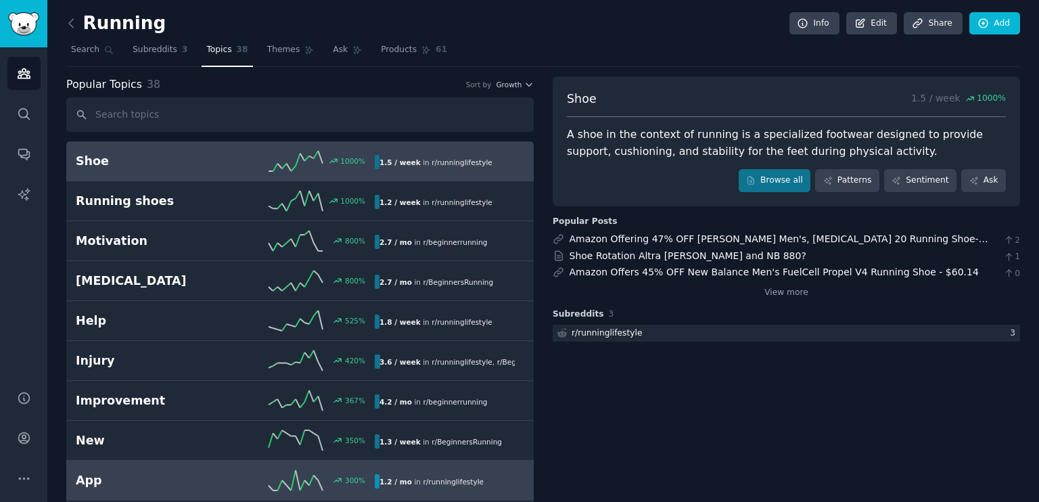
click at [119, 477] on h2 "App" at bounding box center [151, 480] width 150 height 17
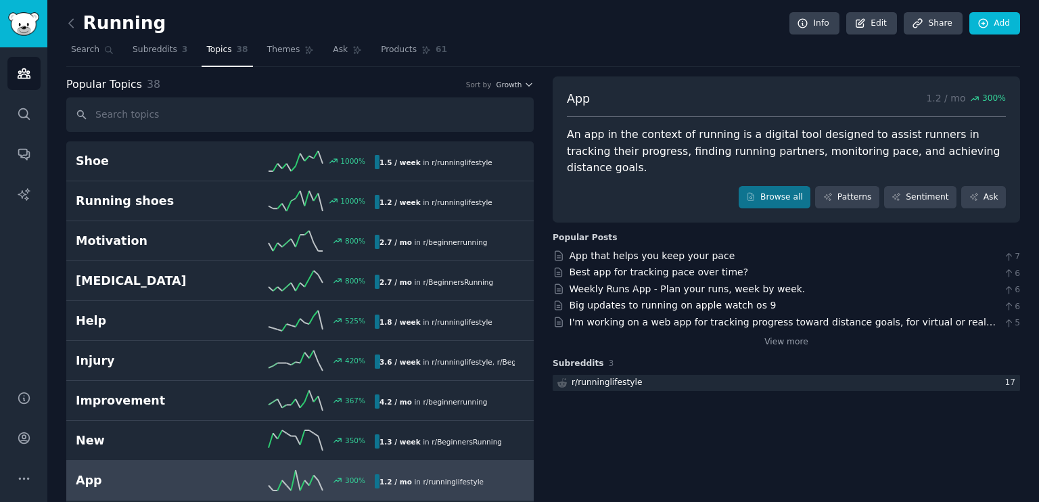
click at [539, 47] on nav "Search Subreddits 3 Topics 38 Themes Ask Products 61" at bounding box center [543, 53] width 954 height 28
click at [538, 50] on nav "Search Subreddits 3 Topics 38 Themes Ask Products 61" at bounding box center [543, 53] width 954 height 28
click at [539, 45] on nav "Search Subreddits 3 Topics 38 Themes Ask Products 61" at bounding box center [543, 53] width 954 height 28
click at [649, 189] on div "Browse all Patterns Sentiment Ask" at bounding box center [786, 197] width 439 height 23
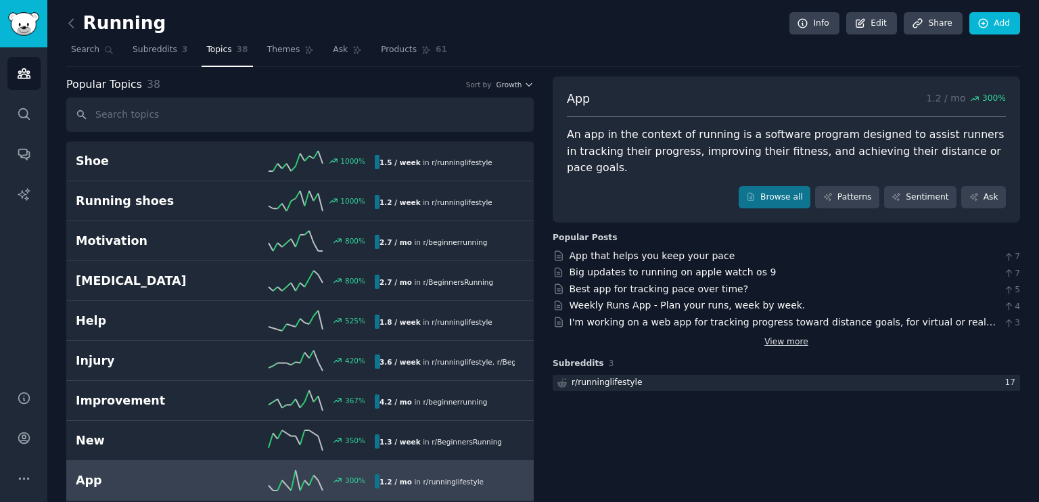
click at [779, 340] on link "View more" at bounding box center [787, 342] width 44 height 12
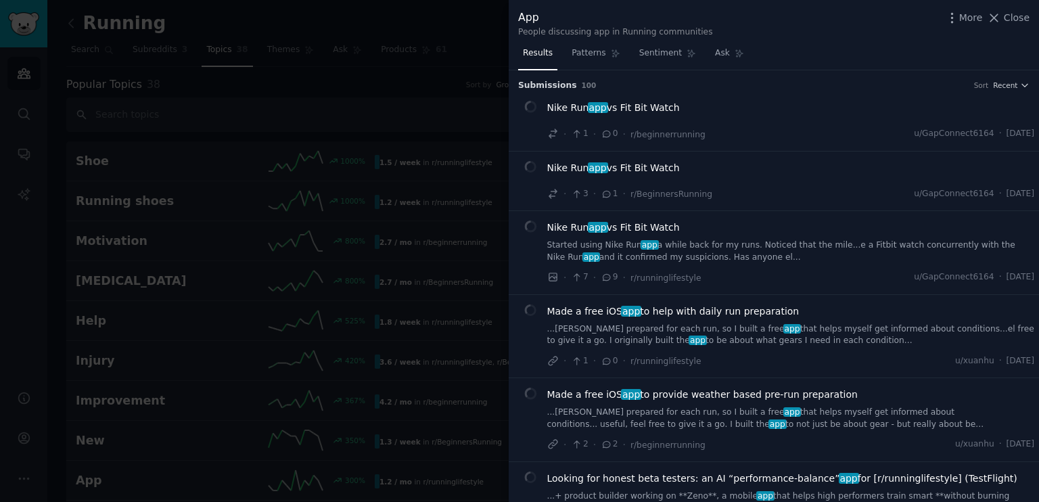
click at [812, 18] on div "App People discussing app in Running communities More Close" at bounding box center [774, 23] width 512 height 28
click at [1010, 24] on span "Close" at bounding box center [1017, 18] width 26 height 14
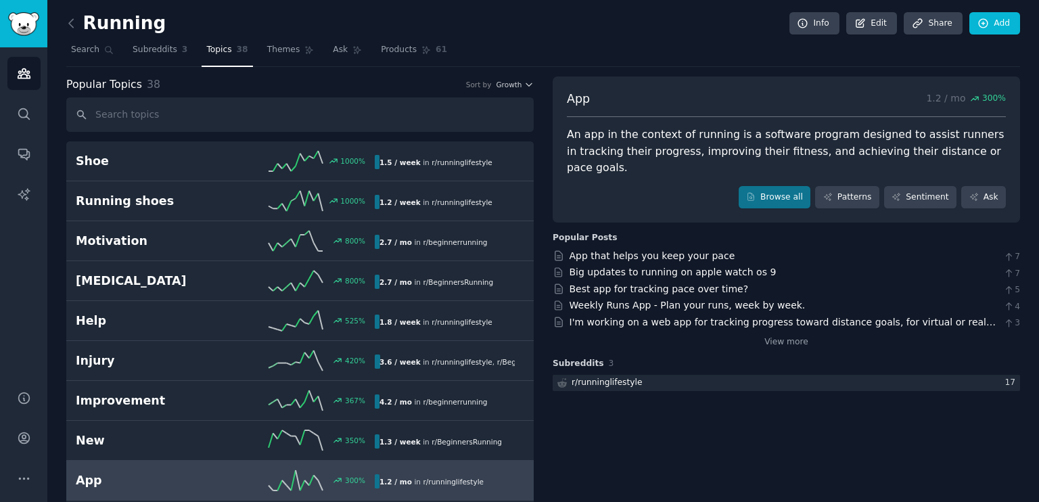
click at [670, 201] on div "Browse all Patterns Sentiment Ask" at bounding box center [786, 197] width 439 height 23
click at [668, 198] on div "Browse all Patterns Sentiment Ask" at bounding box center [786, 197] width 439 height 23
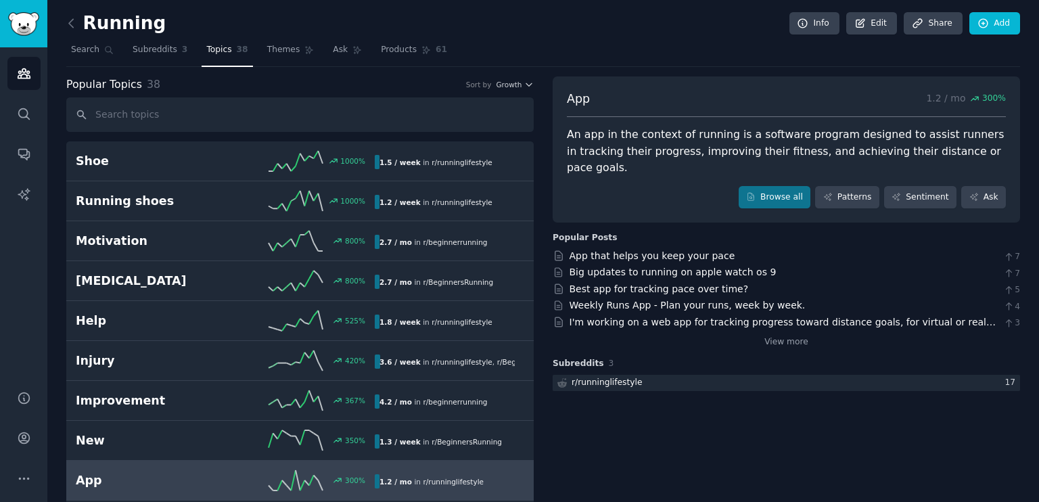
click at [551, 29] on div "Running Info Edit Share Add" at bounding box center [543, 26] width 954 height 28
click at [133, 118] on input "text" at bounding box center [300, 114] width 468 height 35
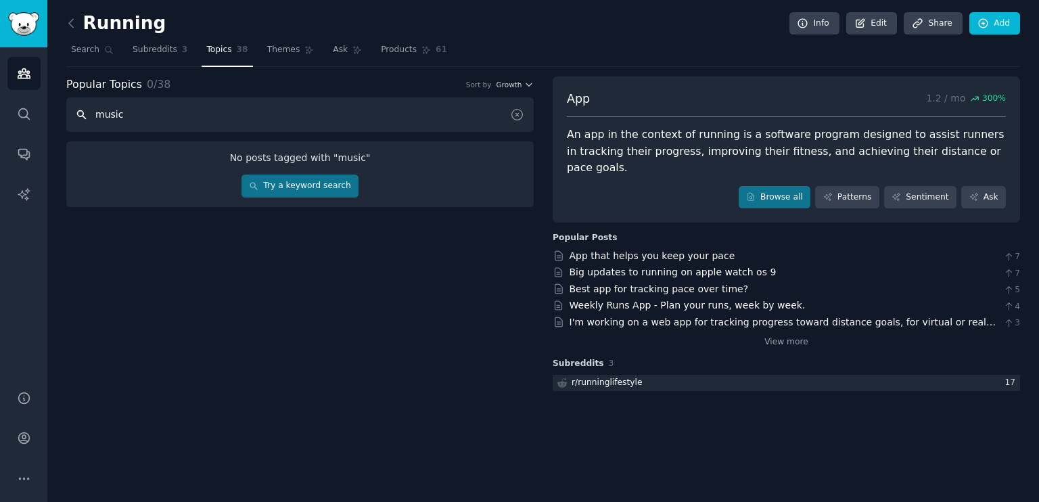
type input "music"
click at [150, 56] on link "Subreddits 3" at bounding box center [160, 53] width 64 height 28
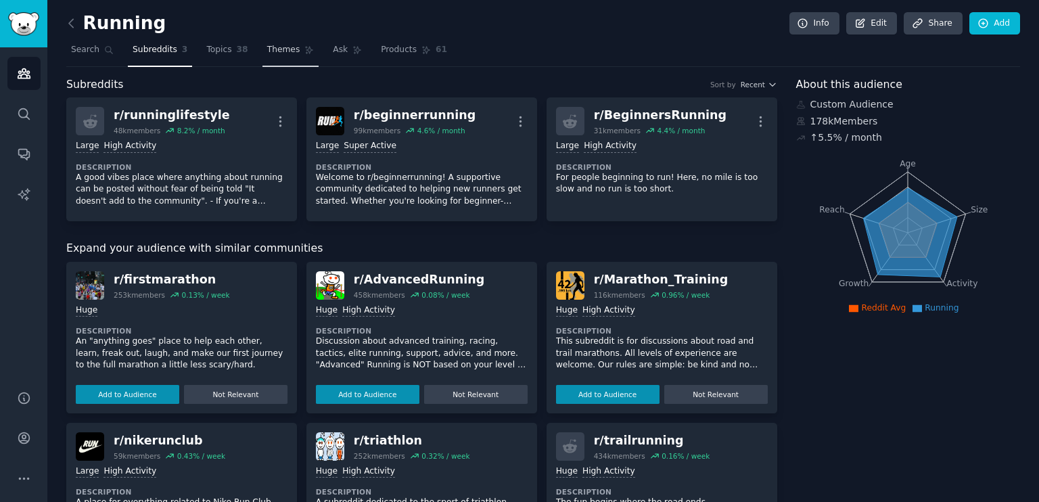
click at [281, 53] on span "Themes" at bounding box center [283, 50] width 33 height 12
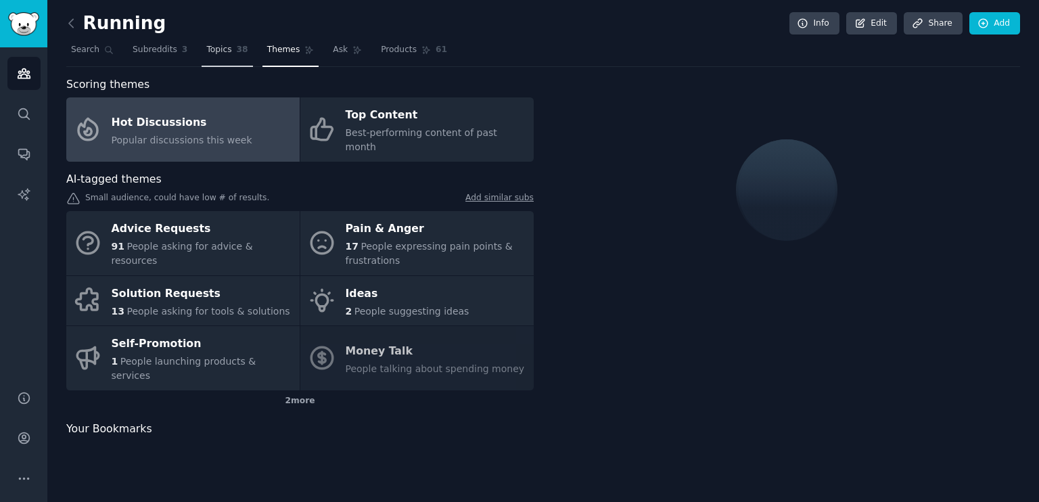
click at [221, 52] on span "Topics" at bounding box center [218, 50] width 25 height 12
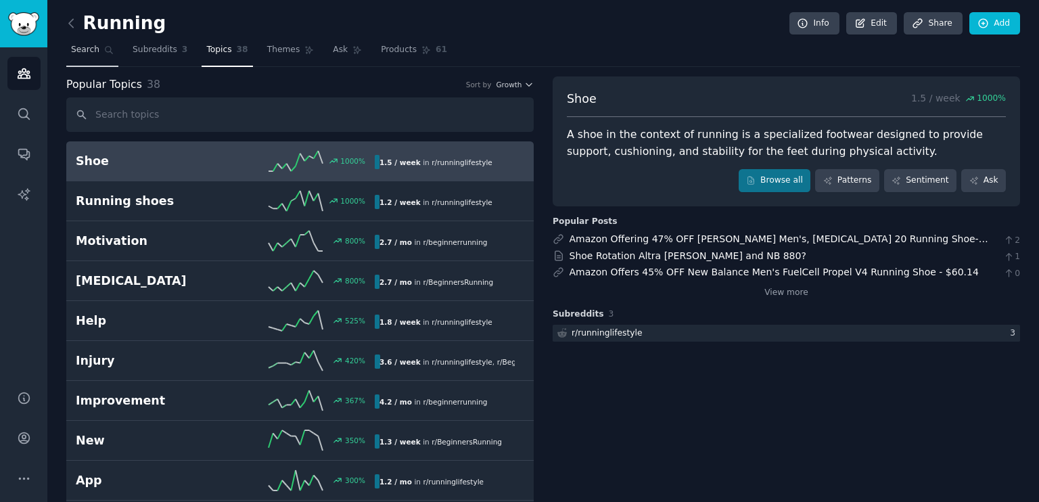
click at [73, 51] on span "Search" at bounding box center [85, 50] width 28 height 12
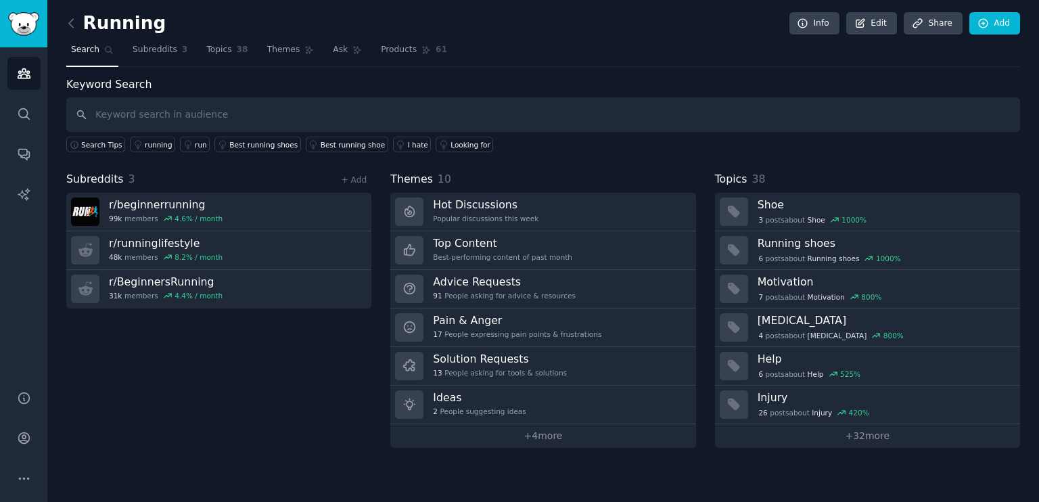
click at [183, 122] on input "text" at bounding box center [543, 114] width 954 height 35
type input "music"
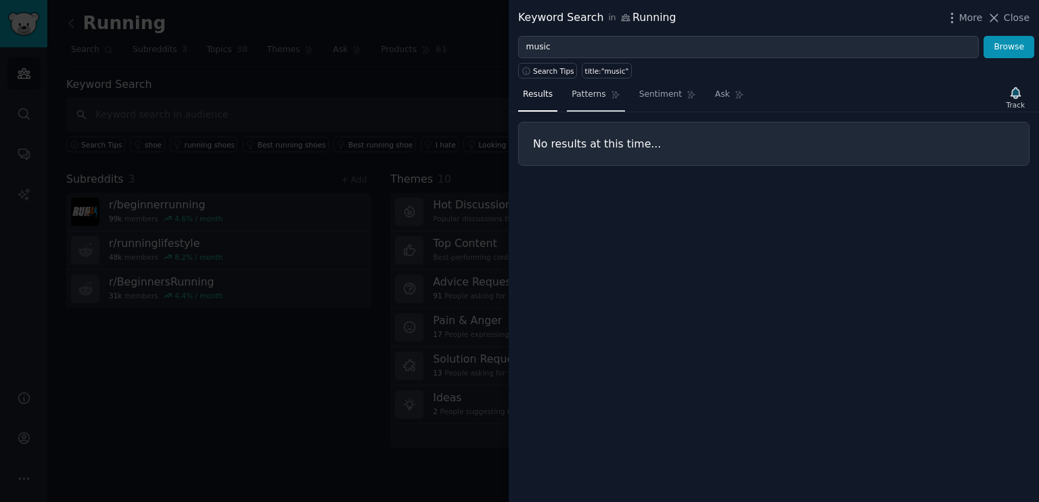
click at [589, 95] on span "Patterns" at bounding box center [589, 95] width 34 height 12
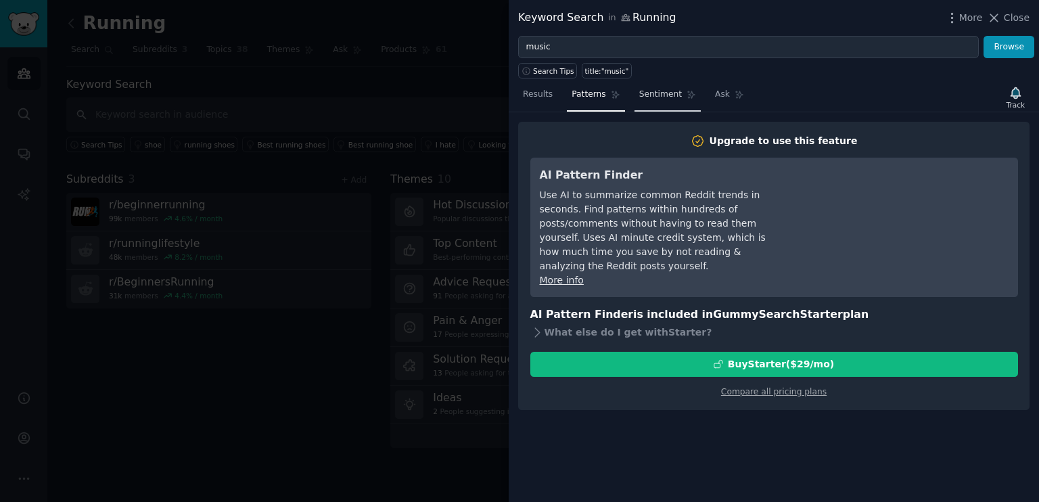
click at [652, 97] on span "Sentiment" at bounding box center [660, 95] width 43 height 12
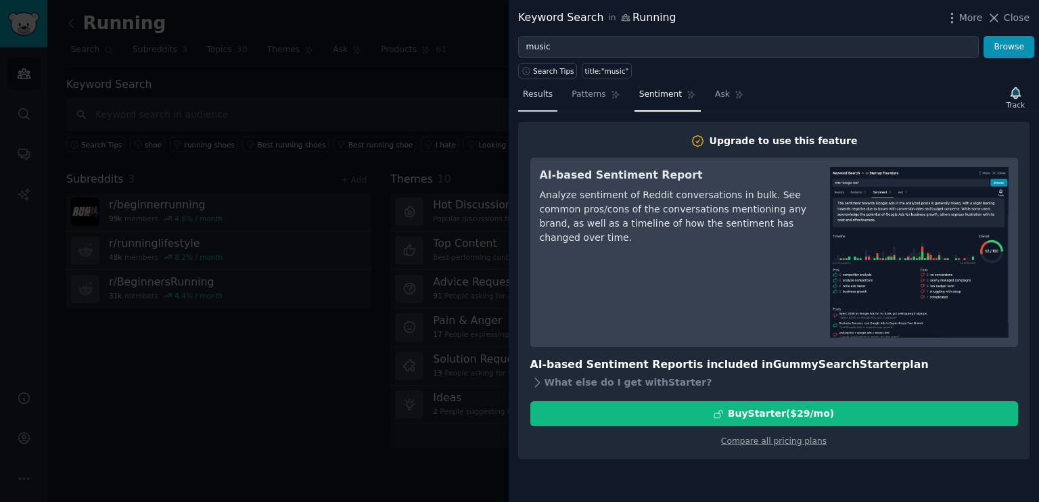
click at [553, 99] on link "Results" at bounding box center [537, 98] width 39 height 28
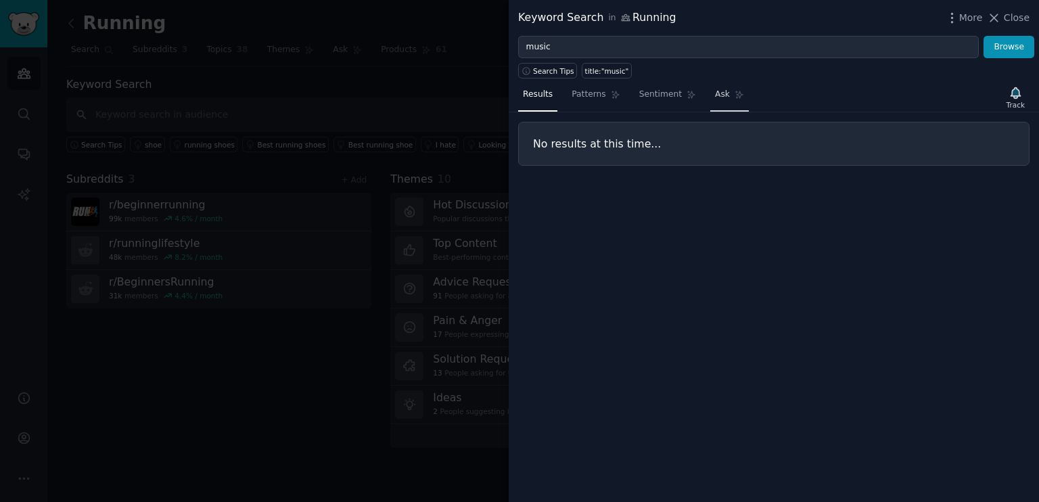
click at [710, 100] on link "Ask" at bounding box center [729, 98] width 39 height 28
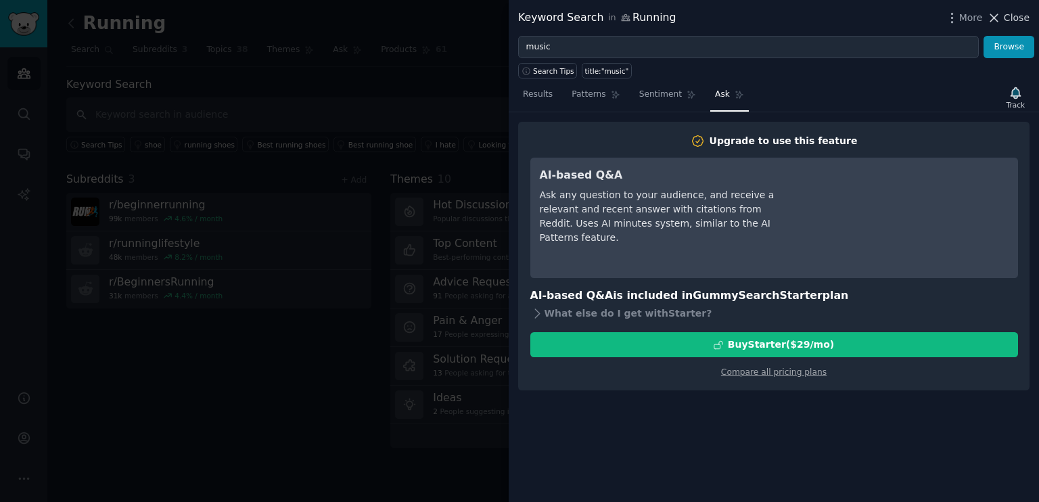
click at [1018, 16] on span "Close" at bounding box center [1017, 18] width 26 height 14
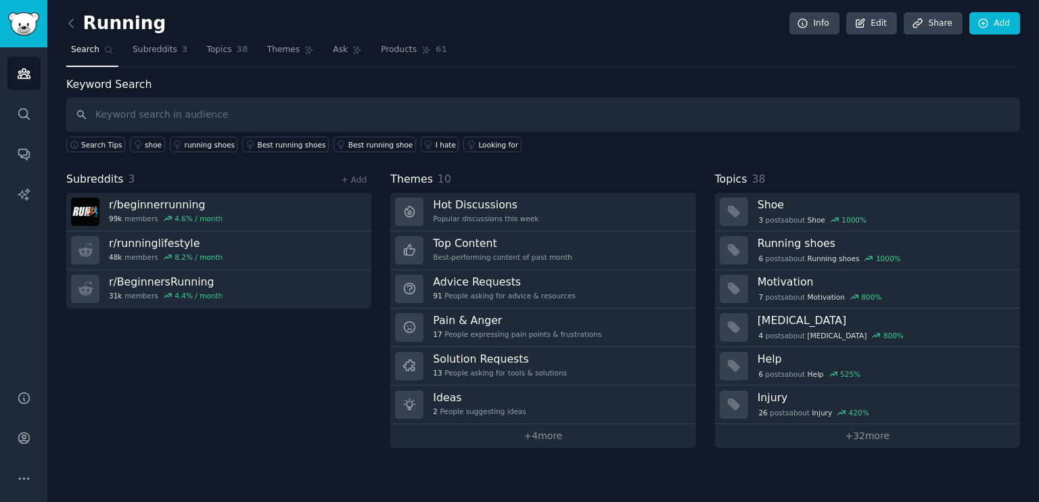
click at [547, 45] on nav "Search Subreddits 3 Topics 38 Themes Ask Products 61" at bounding box center [543, 53] width 954 height 28
